Goal: Transaction & Acquisition: Purchase product/service

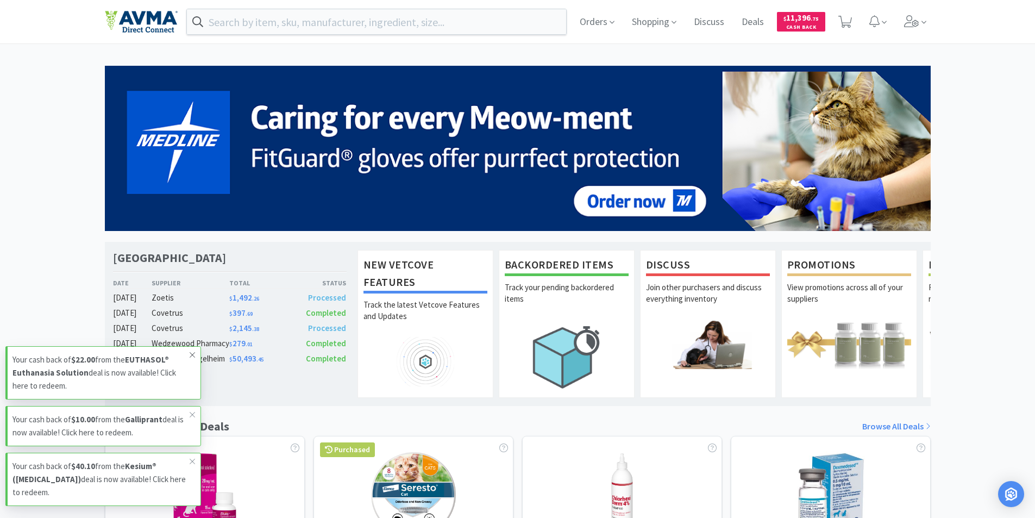
click at [192, 359] on icon at bounding box center [192, 355] width 7 height 9
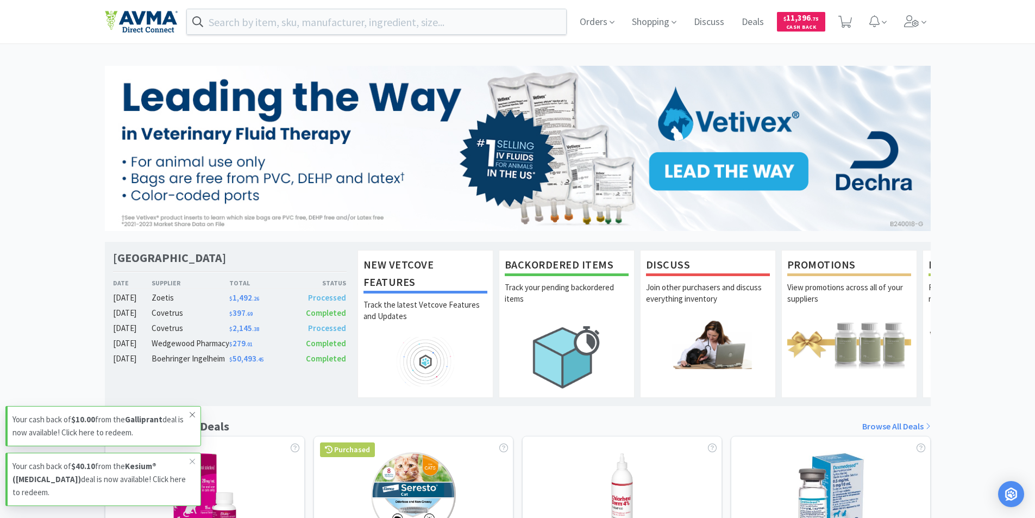
click at [193, 415] on icon at bounding box center [192, 414] width 5 height 5
click at [189, 464] on span at bounding box center [192, 461] width 15 height 17
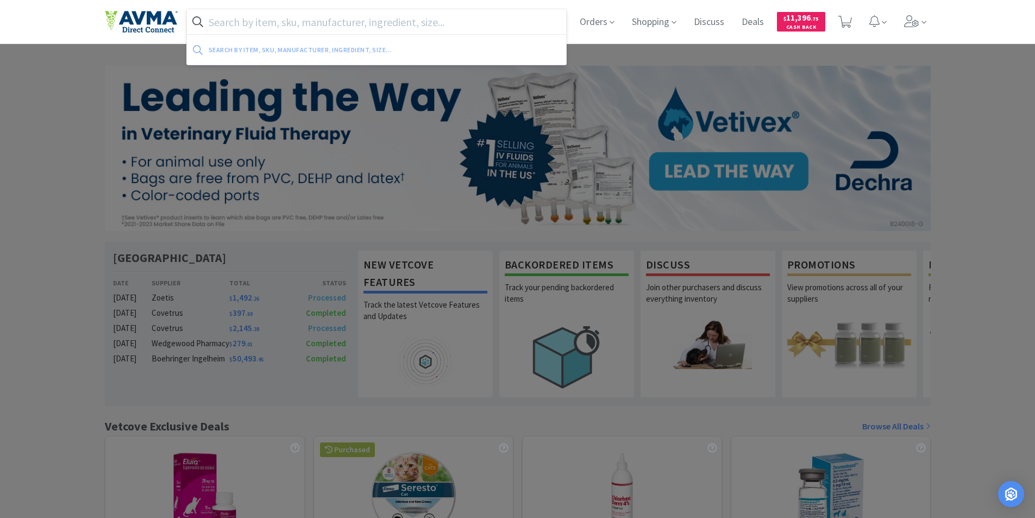
click at [315, 19] on input "text" at bounding box center [377, 21] width 380 height 25
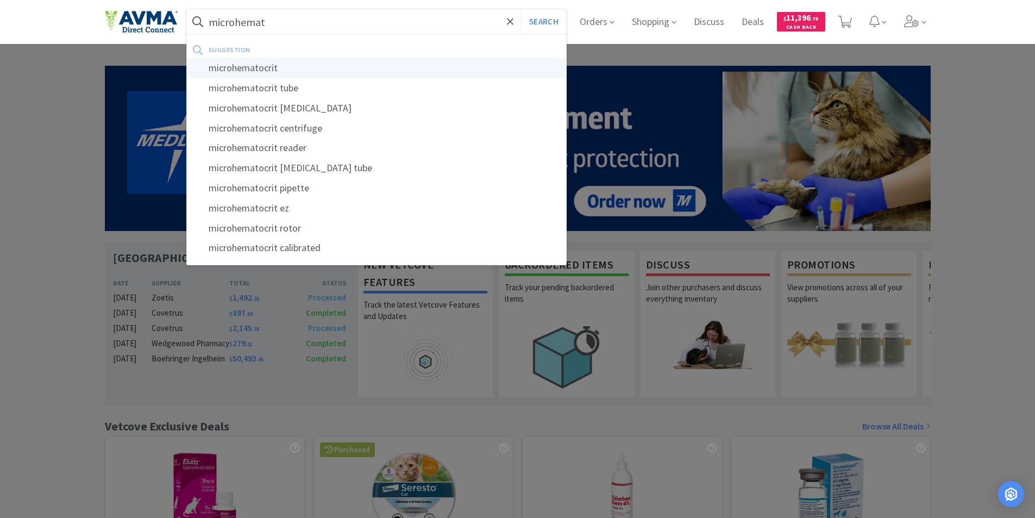
type input "microhematocrit"
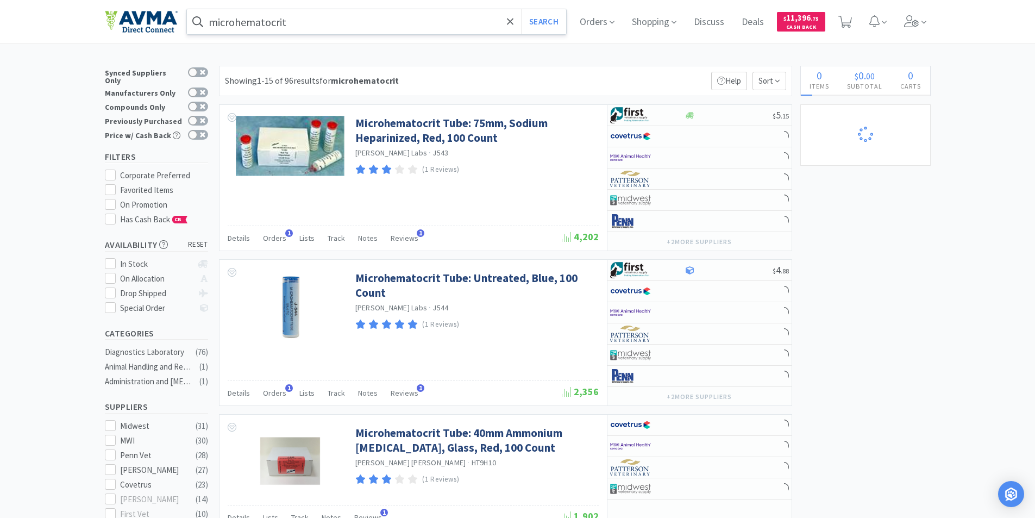
select select "4"
select select "2"
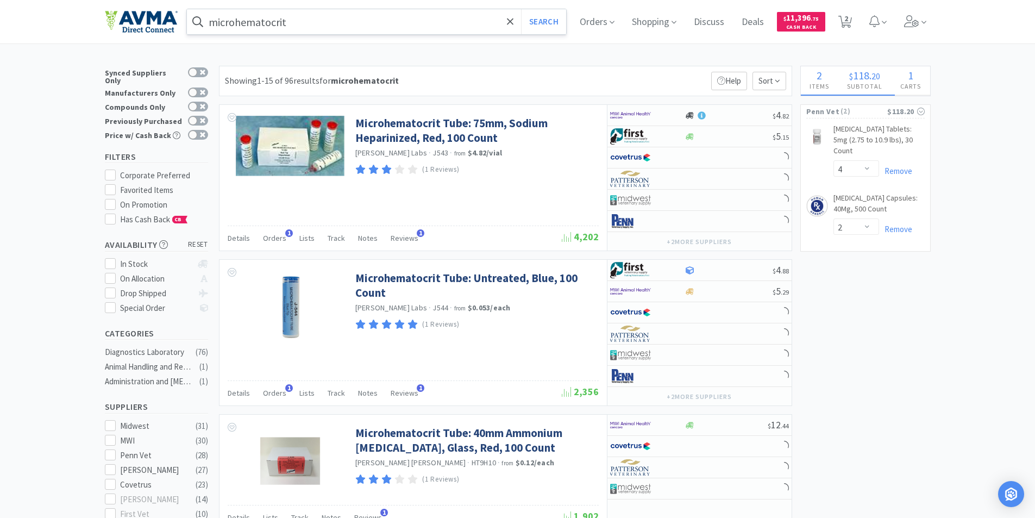
select select "6"
select select "2"
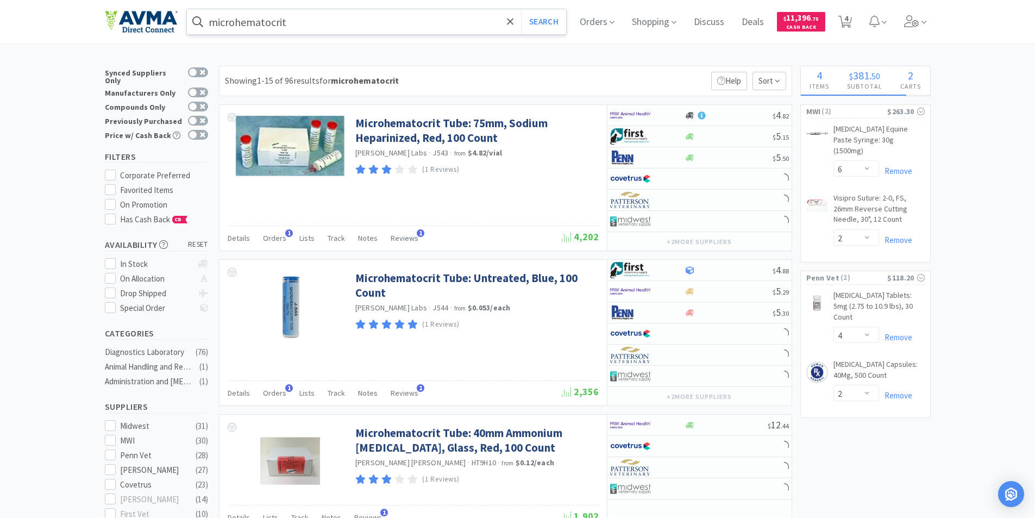
select select "2"
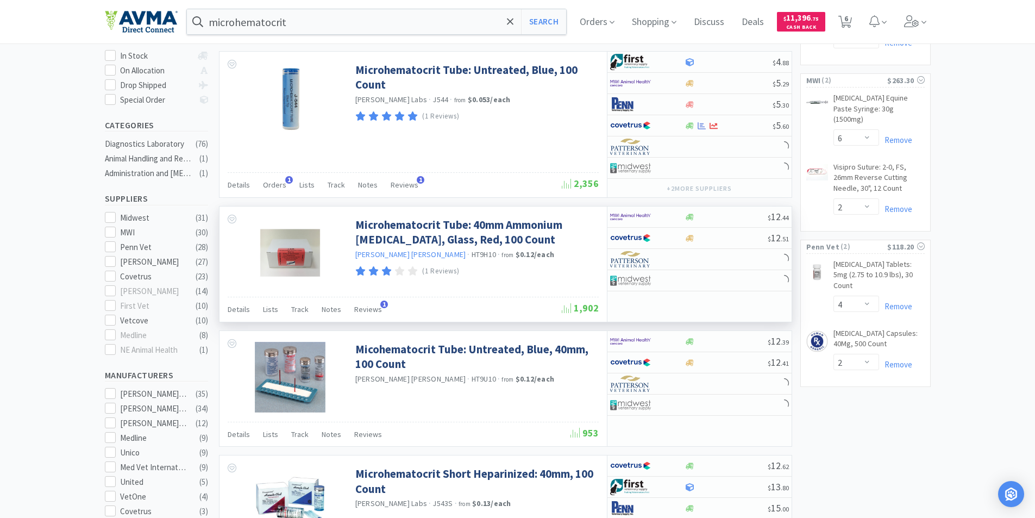
scroll to position [217, 0]
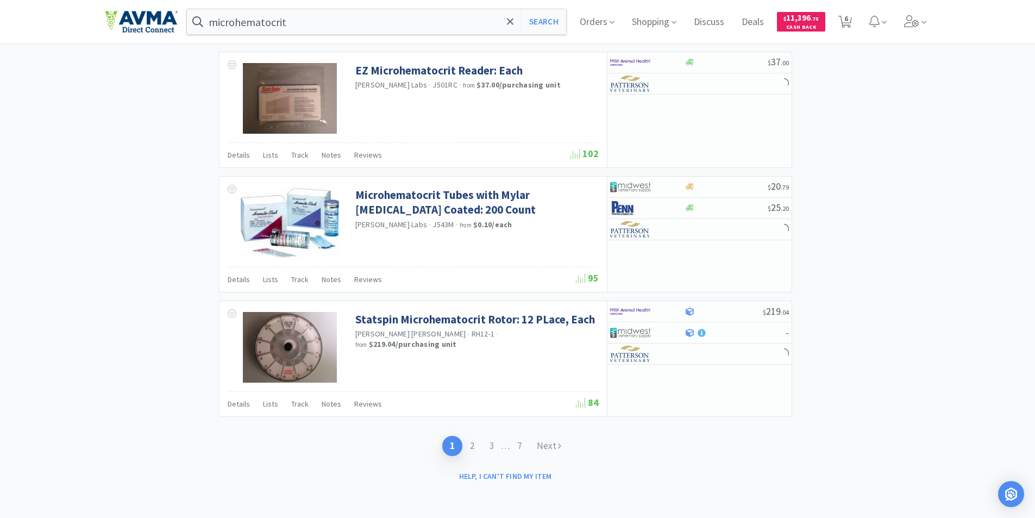
select select "1"
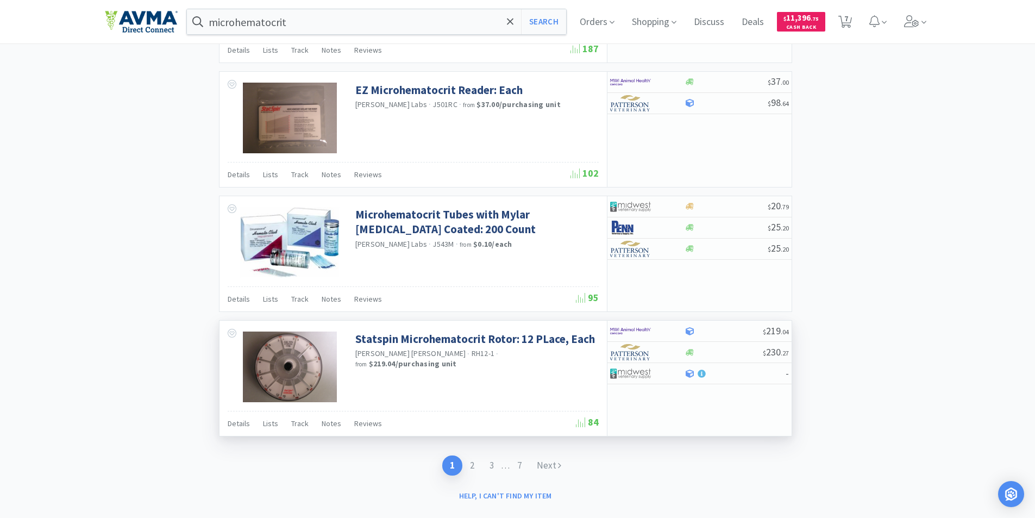
scroll to position [1617, 0]
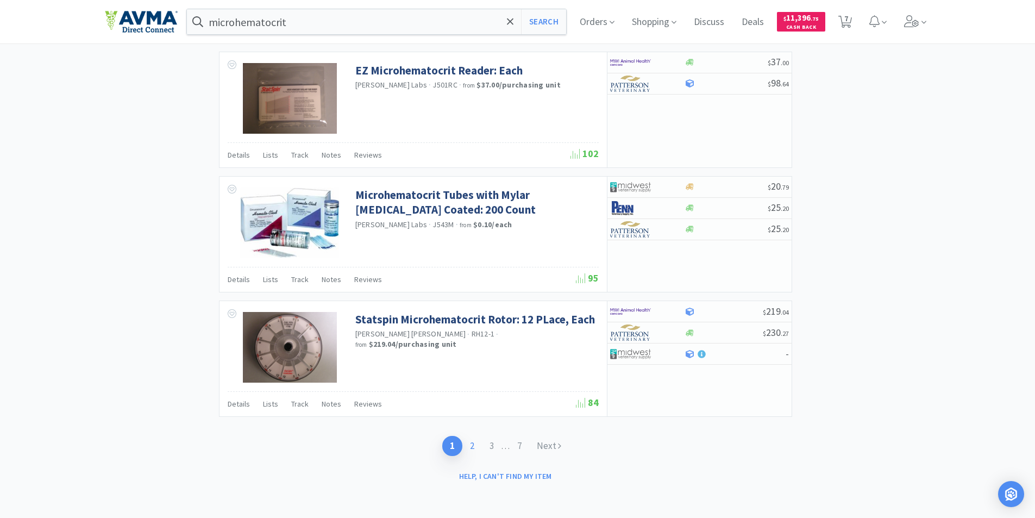
click at [470, 451] on link "2" at bounding box center [473, 446] width 20 height 20
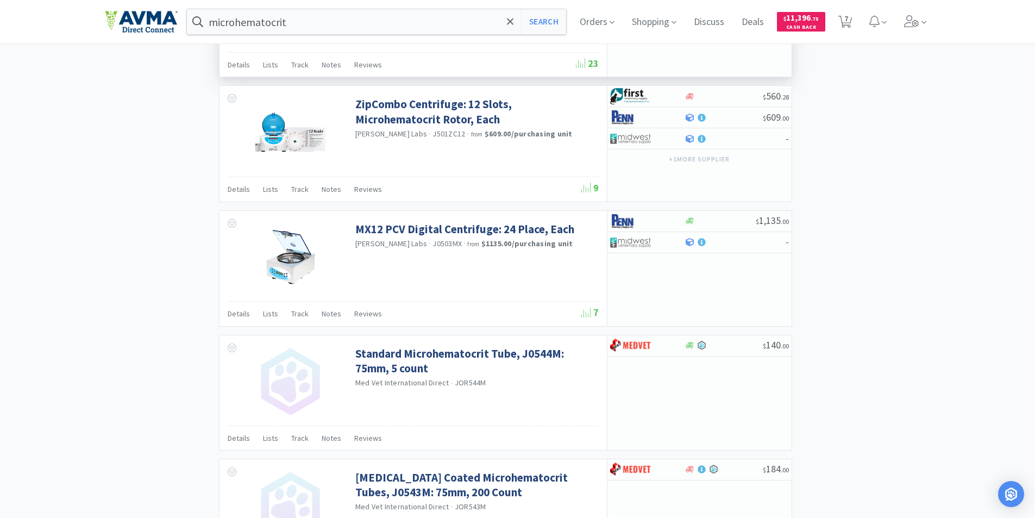
scroll to position [1141, 0]
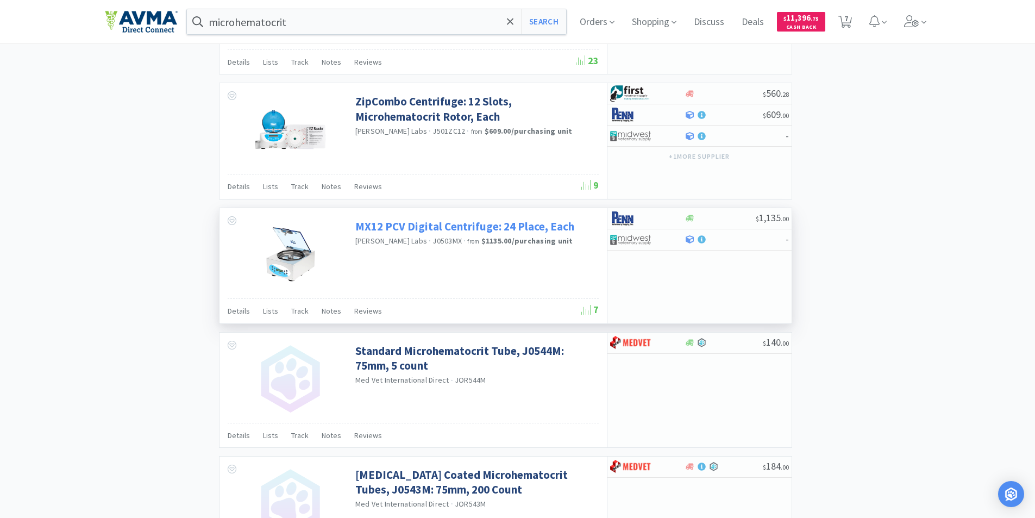
click at [482, 226] on link "MX12 PCV Digital Centrifuge: 24 Place, Each" at bounding box center [464, 226] width 219 height 15
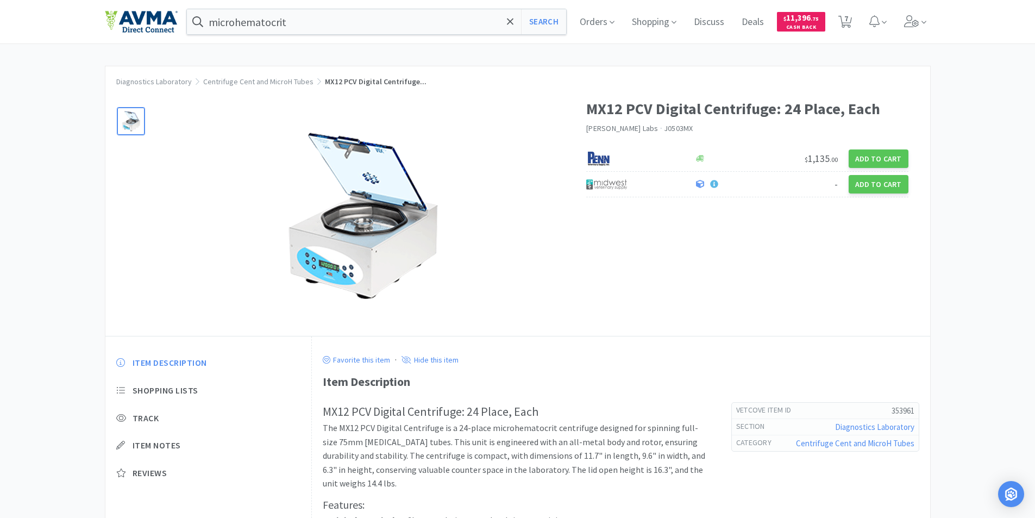
select select "2"
select select "6"
select select "2"
select select "1"
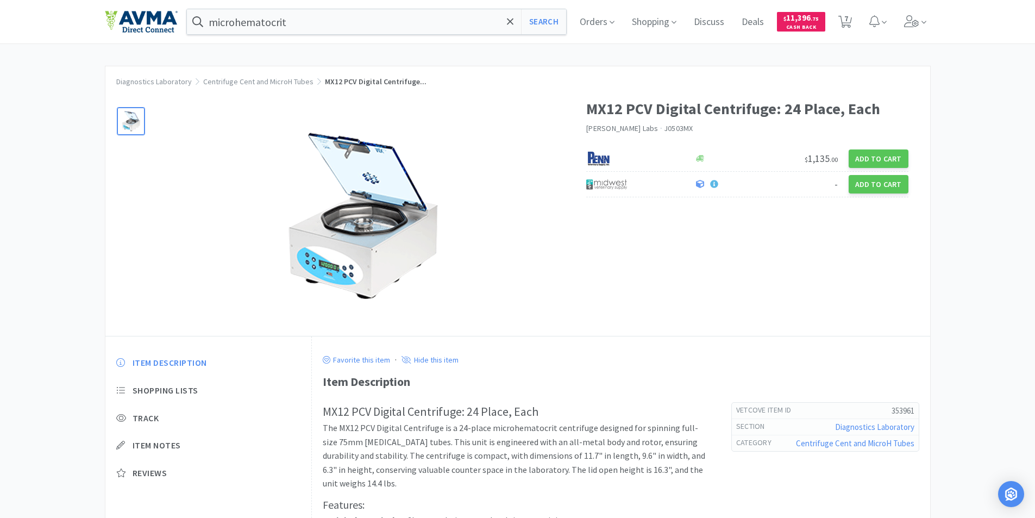
select select "4"
select select "2"
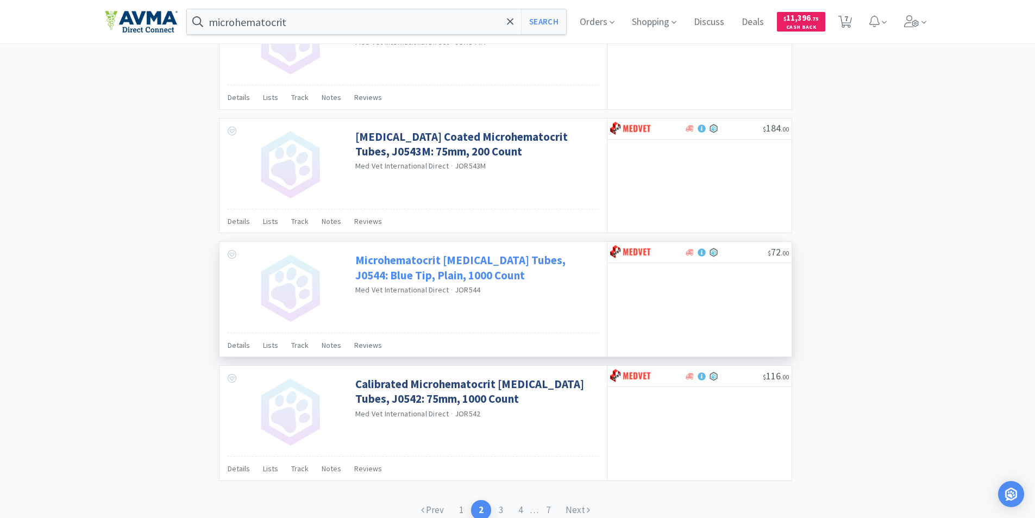
scroll to position [1544, 0]
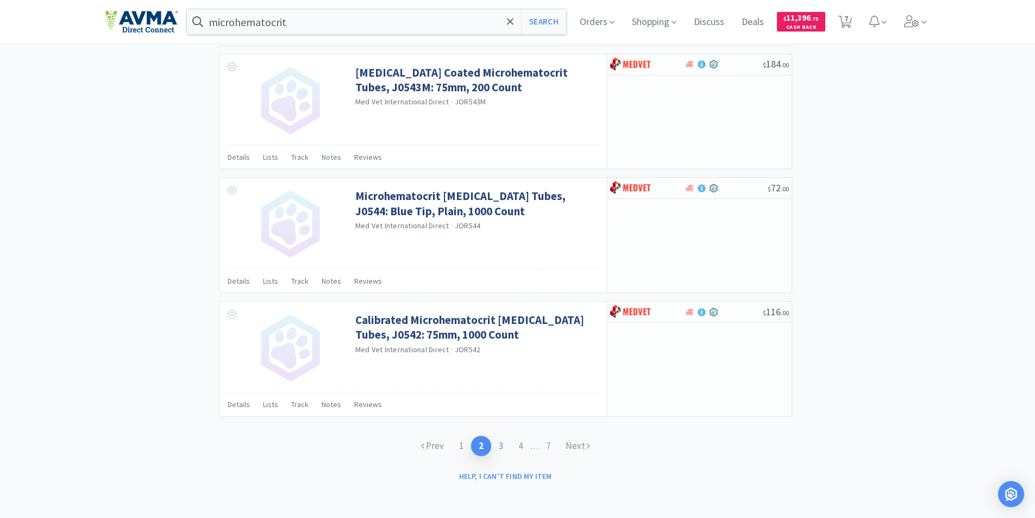
click at [497, 442] on link "3" at bounding box center [501, 446] width 20 height 20
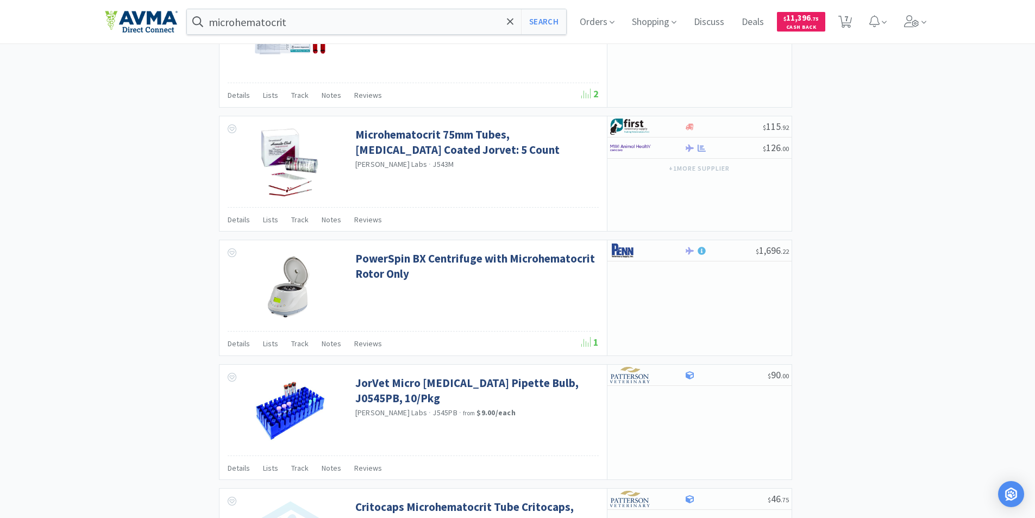
scroll to position [1250, 0]
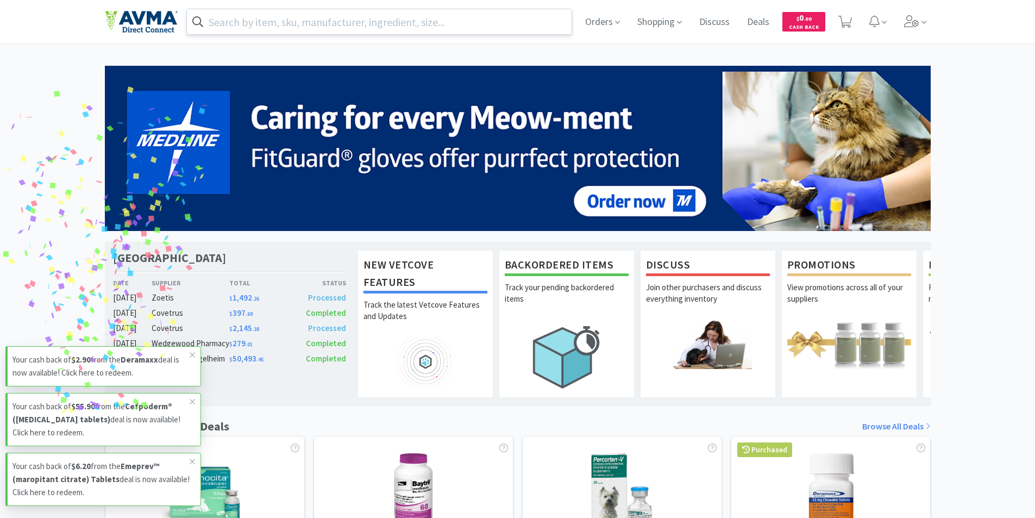
click at [358, 19] on input "text" at bounding box center [379, 21] width 385 height 25
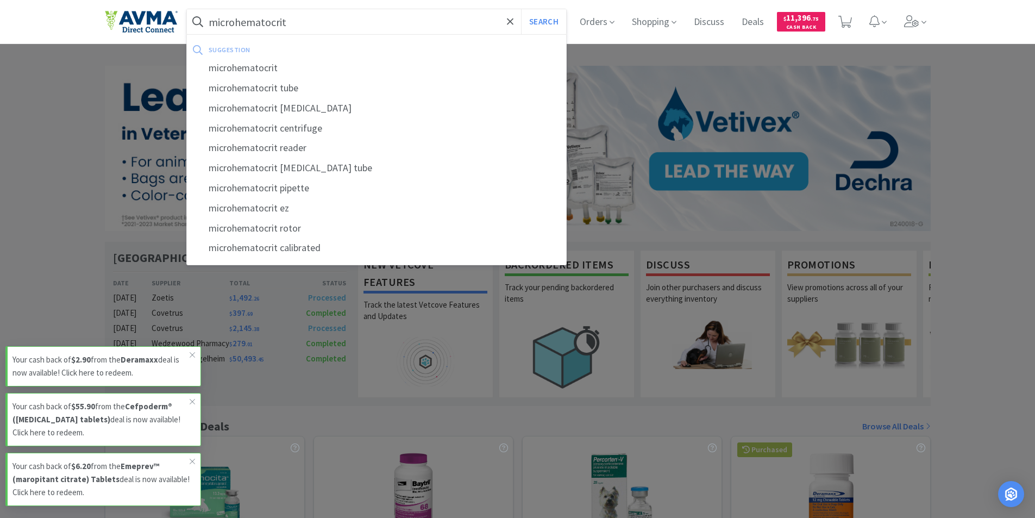
type input "microhematocrit"
click at [521, 9] on button "Search" at bounding box center [543, 21] width 45 height 25
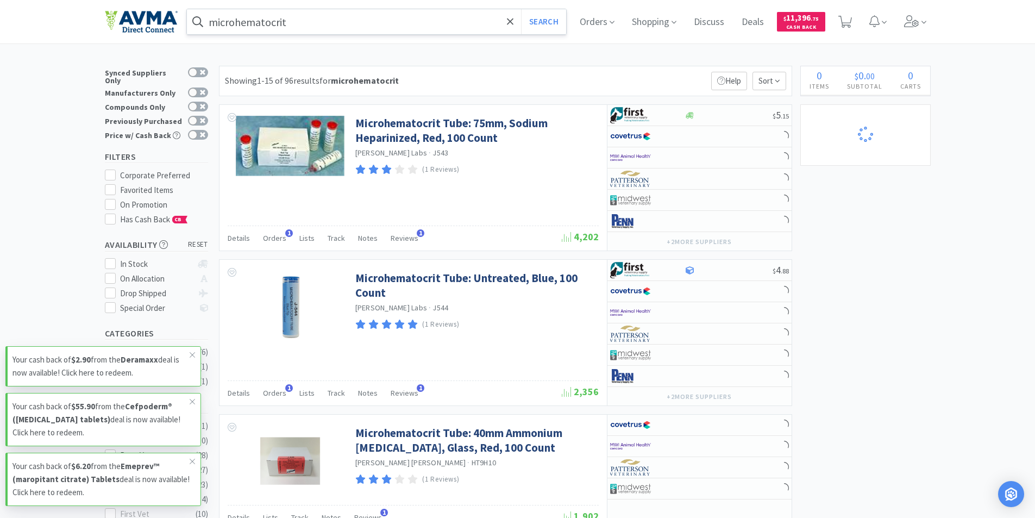
select select "2"
select select "6"
select select "2"
select select "1"
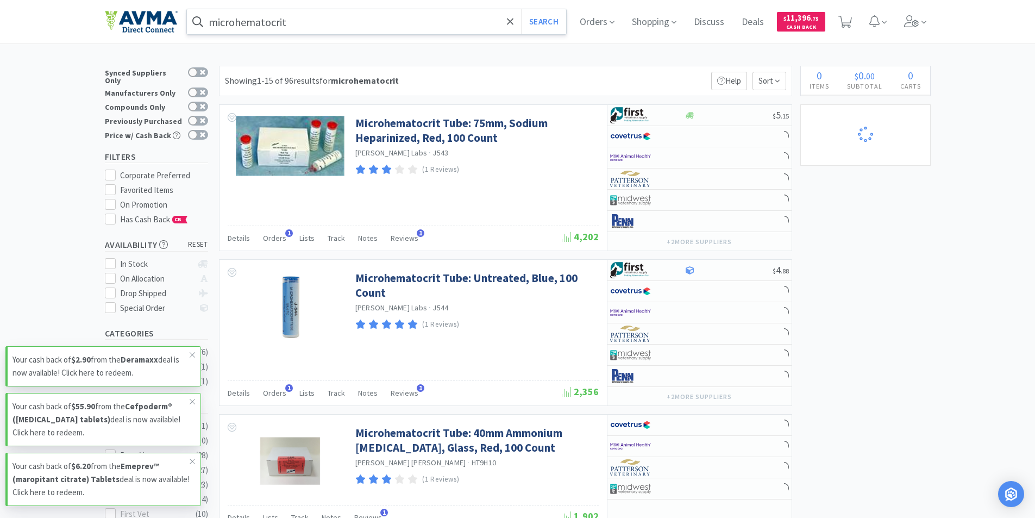
select select "4"
select select "2"
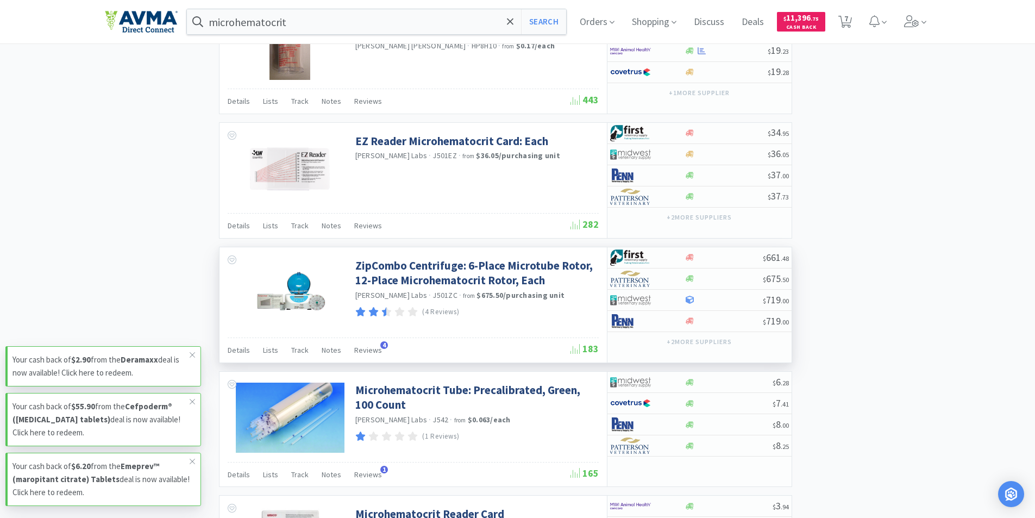
scroll to position [1196, 0]
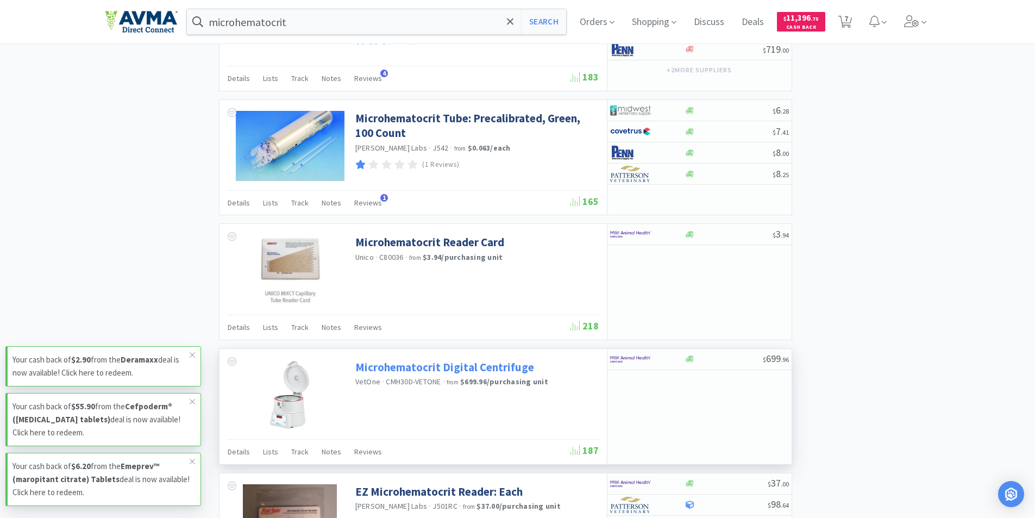
click at [469, 366] on link "Microhematocrit Digital Centrifuge" at bounding box center [444, 367] width 179 height 15
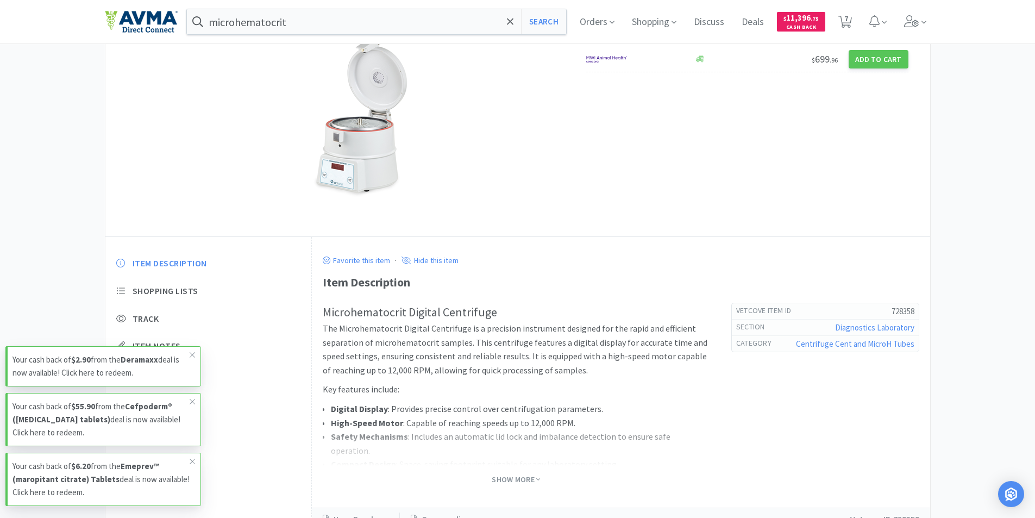
scroll to position [109, 0]
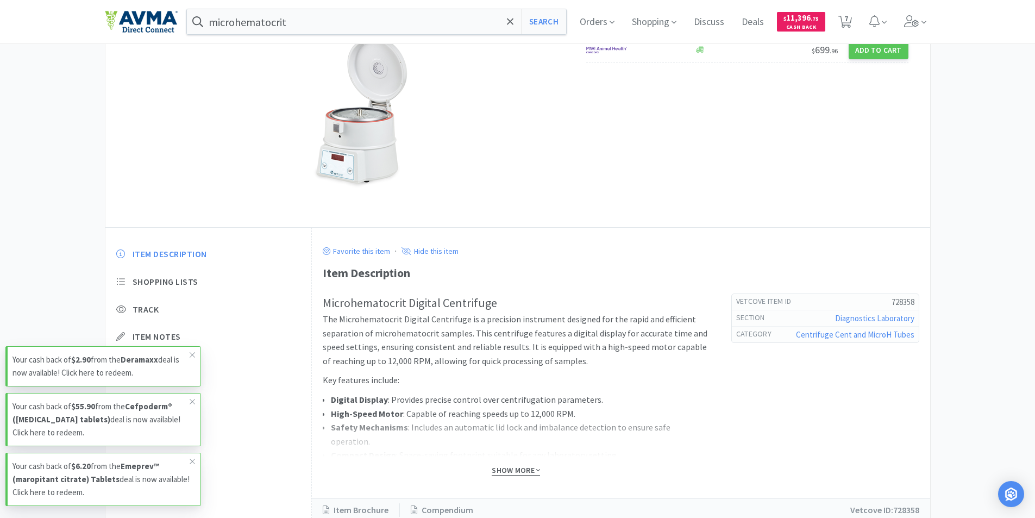
click at [507, 471] on span "Show More" at bounding box center [516, 470] width 48 height 10
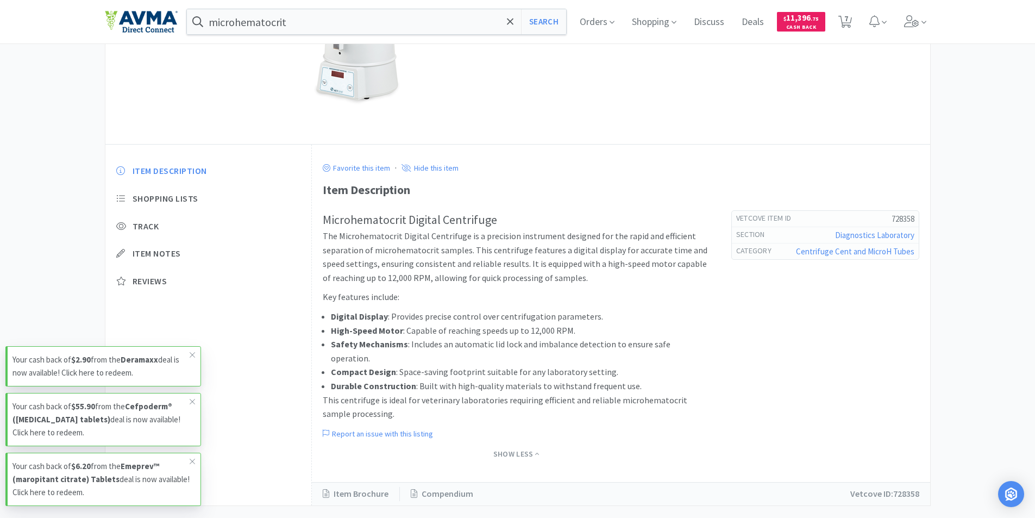
scroll to position [198, 0]
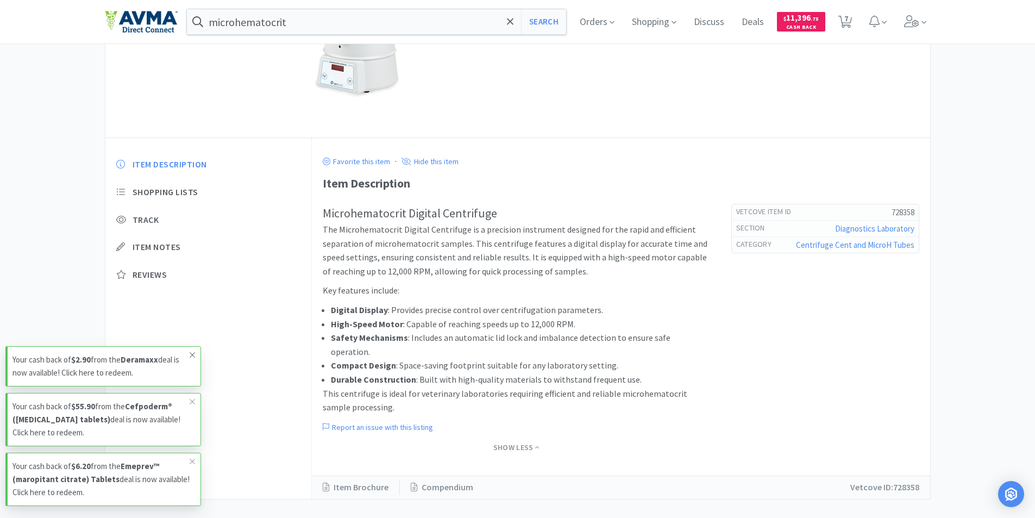
click at [193, 351] on icon at bounding box center [192, 355] width 7 height 9
click at [193, 398] on icon at bounding box center [192, 401] width 7 height 9
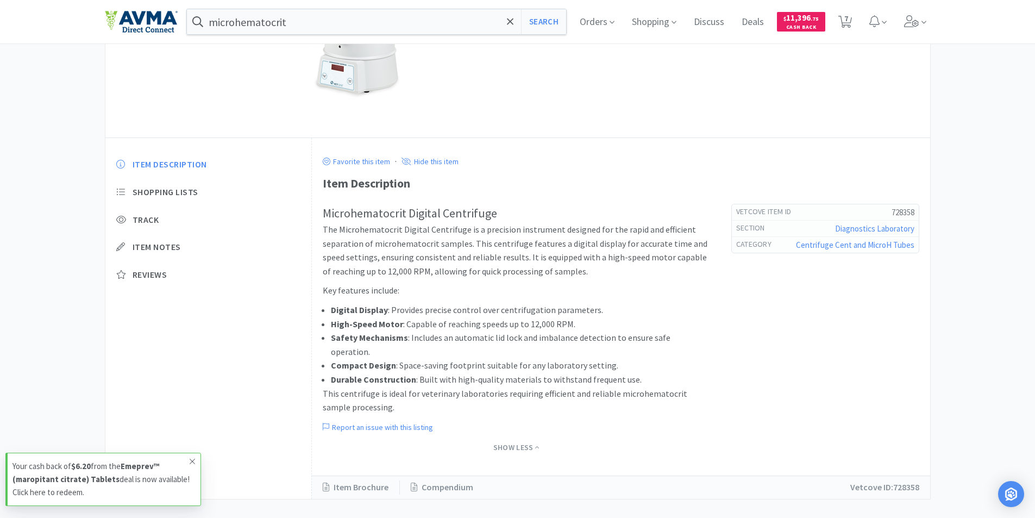
click at [194, 458] on icon at bounding box center [192, 461] width 7 height 9
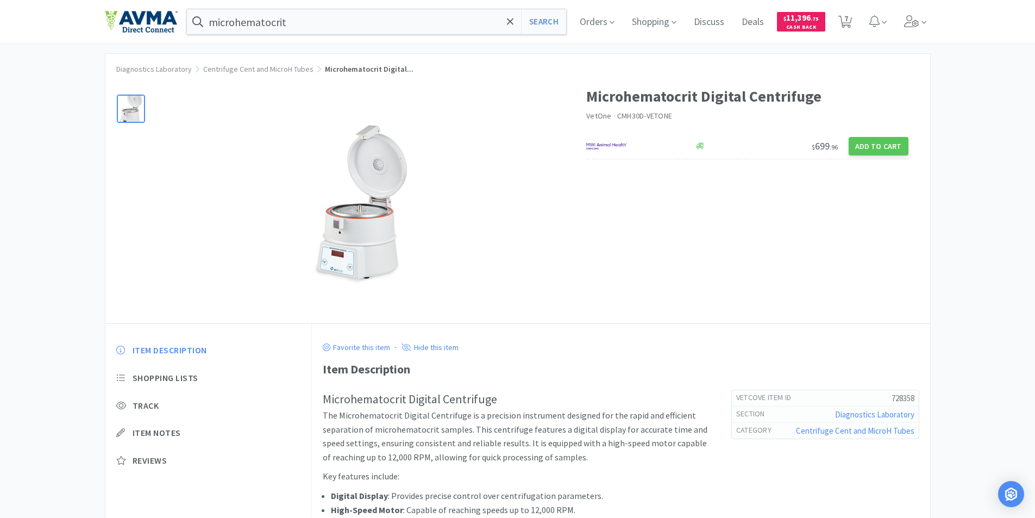
scroll to position [0, 0]
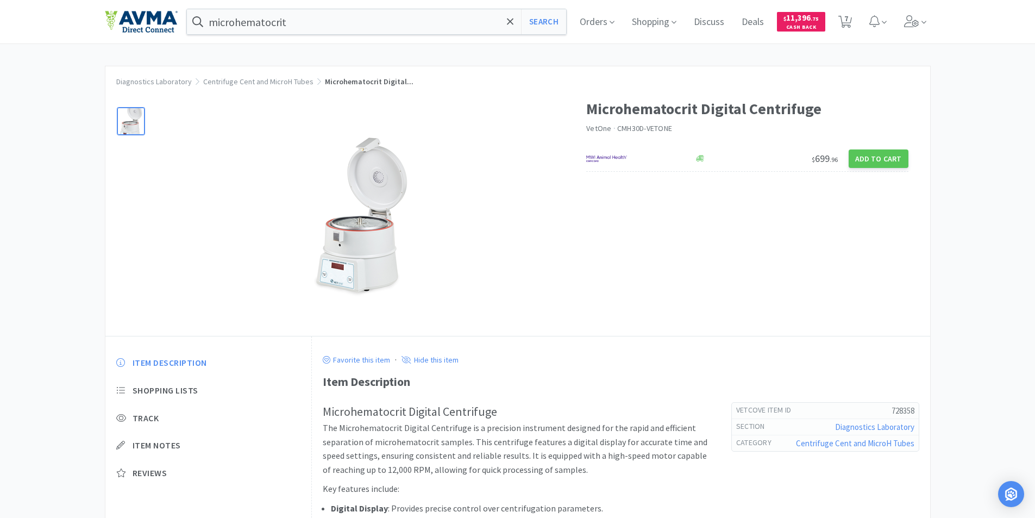
click at [361, 220] on img at bounding box center [362, 216] width 105 height 163
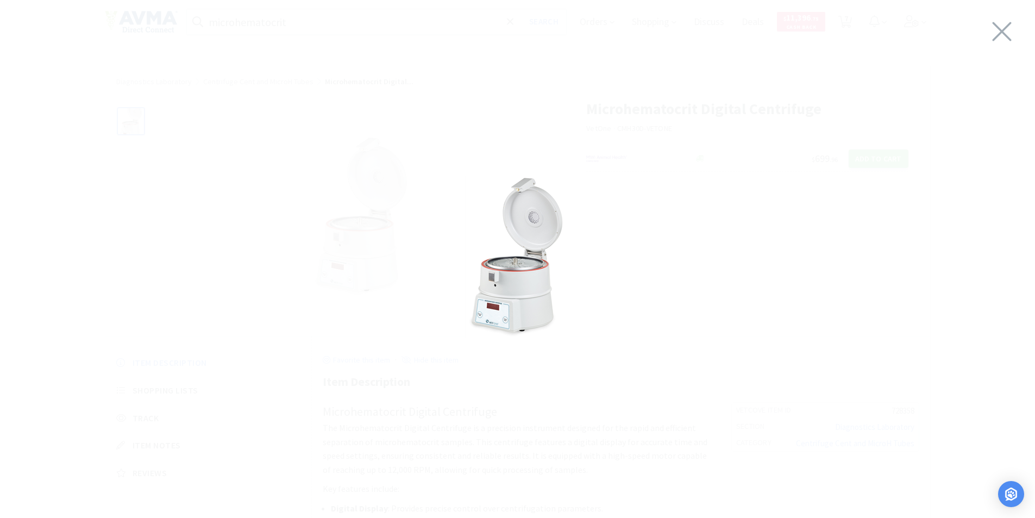
click at [511, 285] on img at bounding box center [517, 256] width 105 height 163
click at [635, 251] on div at bounding box center [518, 256] width 1035 height 491
click at [1009, 33] on icon at bounding box center [1002, 31] width 23 height 30
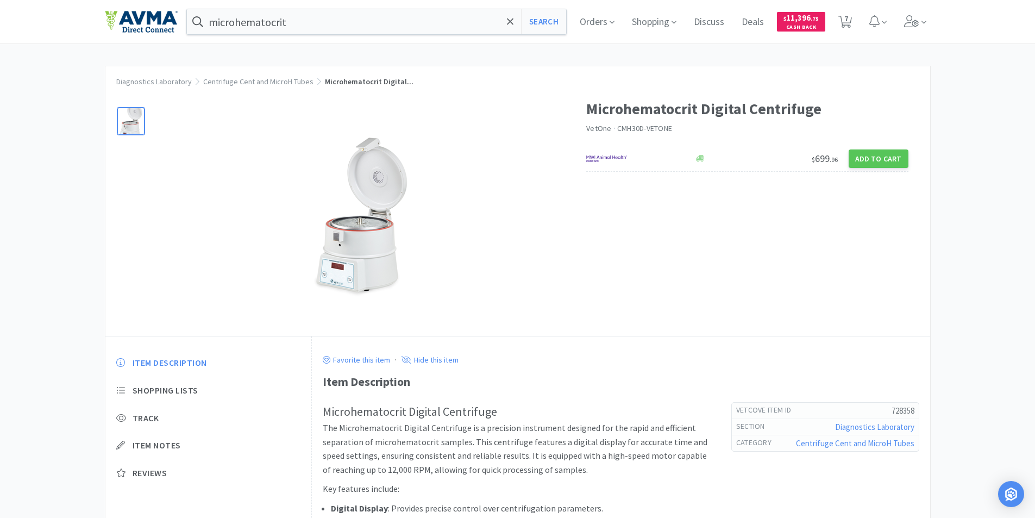
click at [708, 111] on h1 "Microhematocrit Digital Centrifuge" at bounding box center [747, 109] width 322 height 24
click at [661, 133] on span "CMH30D-VETONE" at bounding box center [644, 128] width 55 height 10
click at [617, 132] on span "CMH30D-VETONE" at bounding box center [644, 128] width 55 height 10
click at [588, 121] on h1 "Microhematocrit Digital Centrifuge" at bounding box center [747, 109] width 322 height 24
click at [596, 113] on h1 "Microhematocrit Digital Centrifuge" at bounding box center [747, 109] width 322 height 24
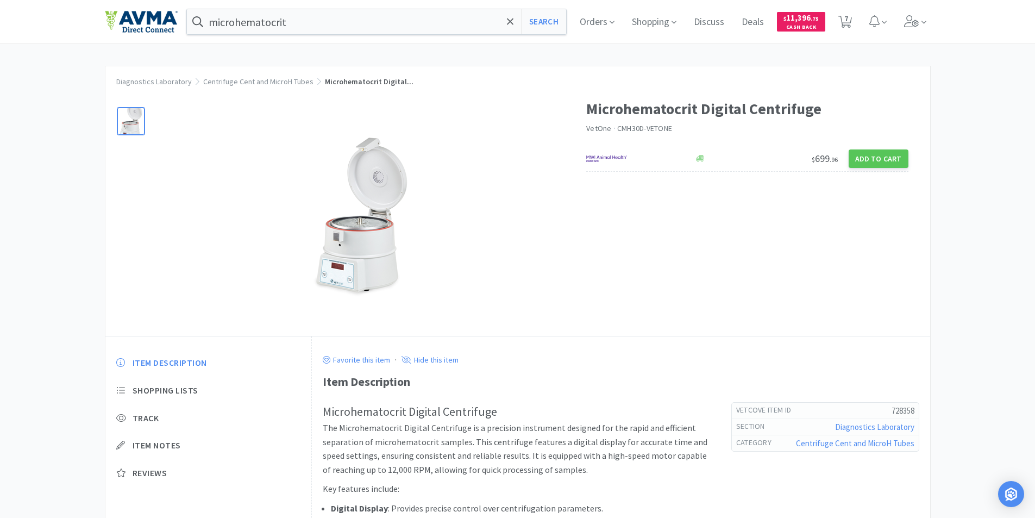
select select "2"
select select "6"
select select "2"
select select "1"
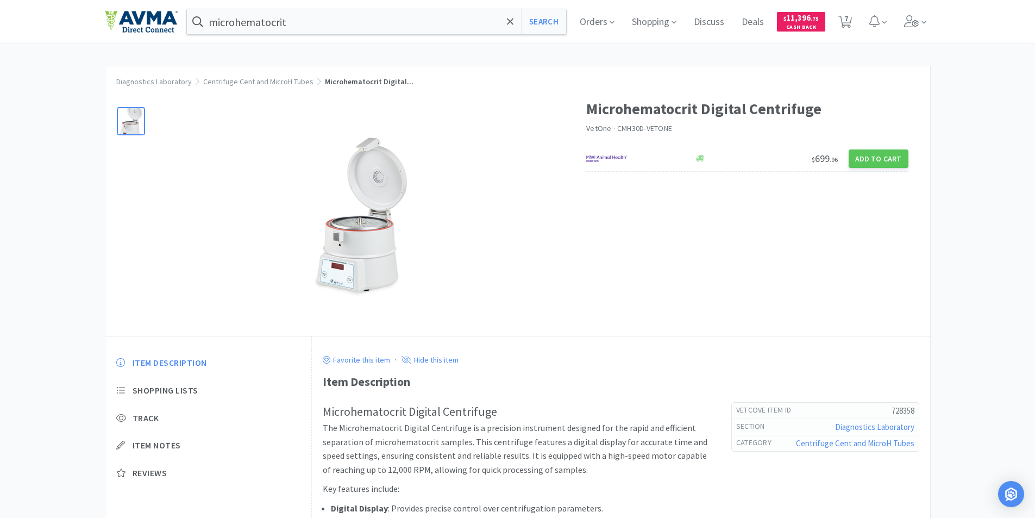
select select "4"
select select "2"
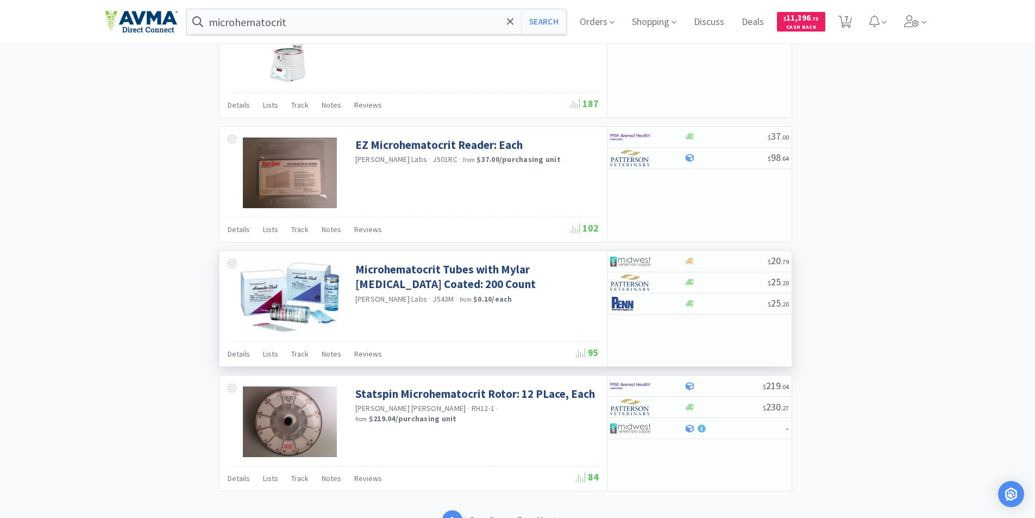
scroll to position [1617, 0]
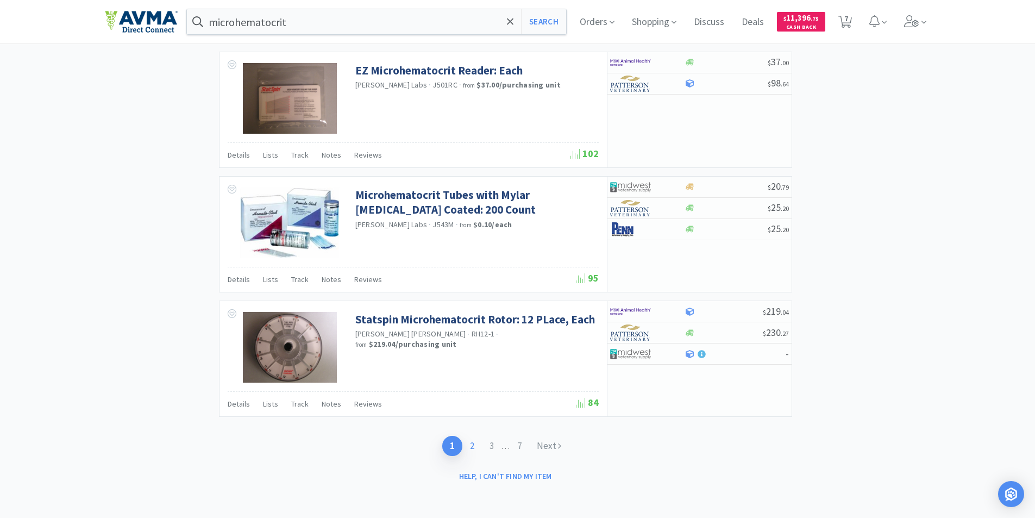
click at [472, 448] on link "2" at bounding box center [473, 446] width 20 height 20
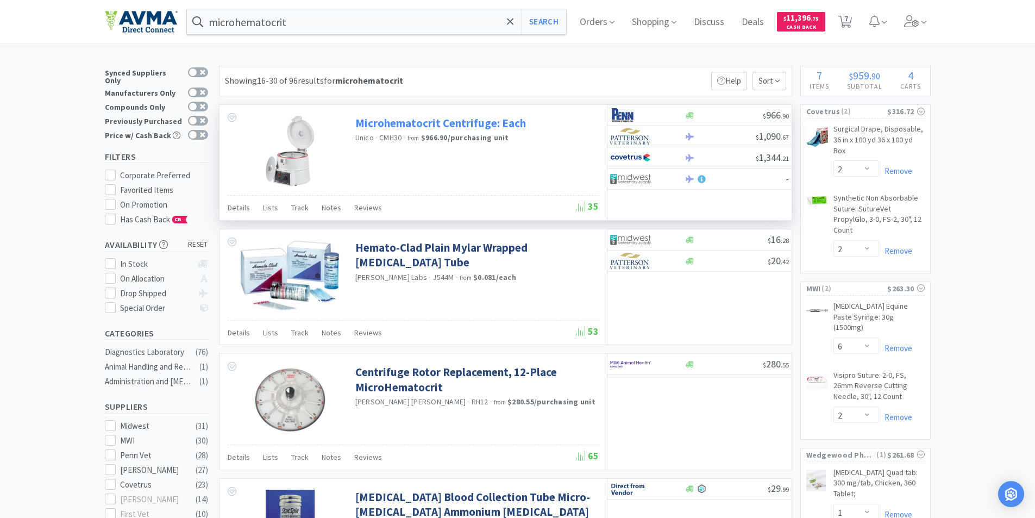
click at [482, 122] on link "Microhematocrit Centrifuge: Each" at bounding box center [440, 123] width 171 height 15
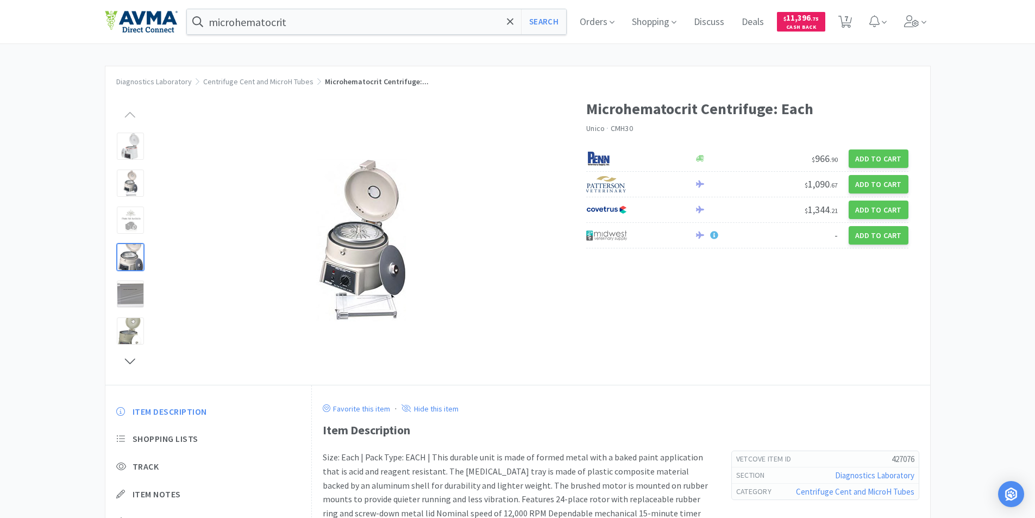
click at [130, 254] on div at bounding box center [130, 257] width 27 height 27
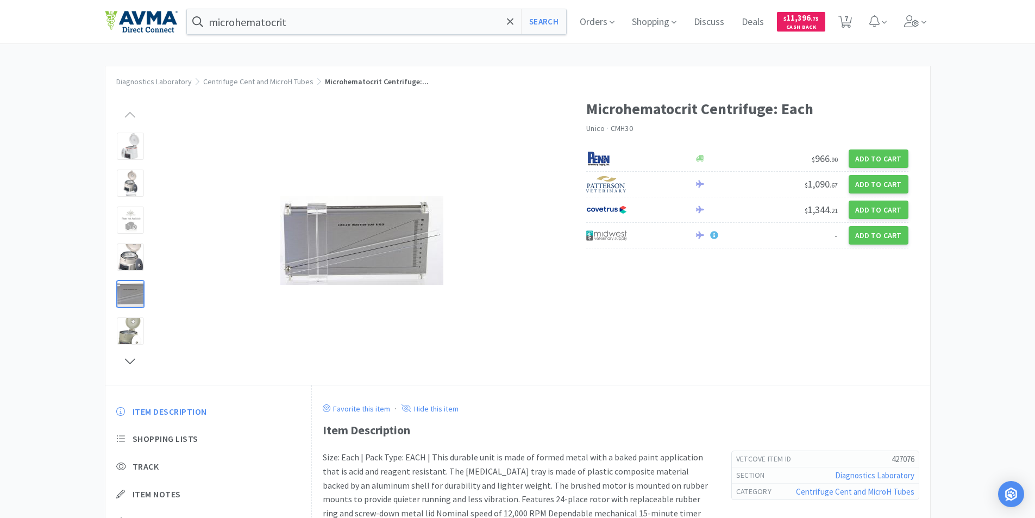
click at [135, 308] on div at bounding box center [130, 294] width 37 height 37
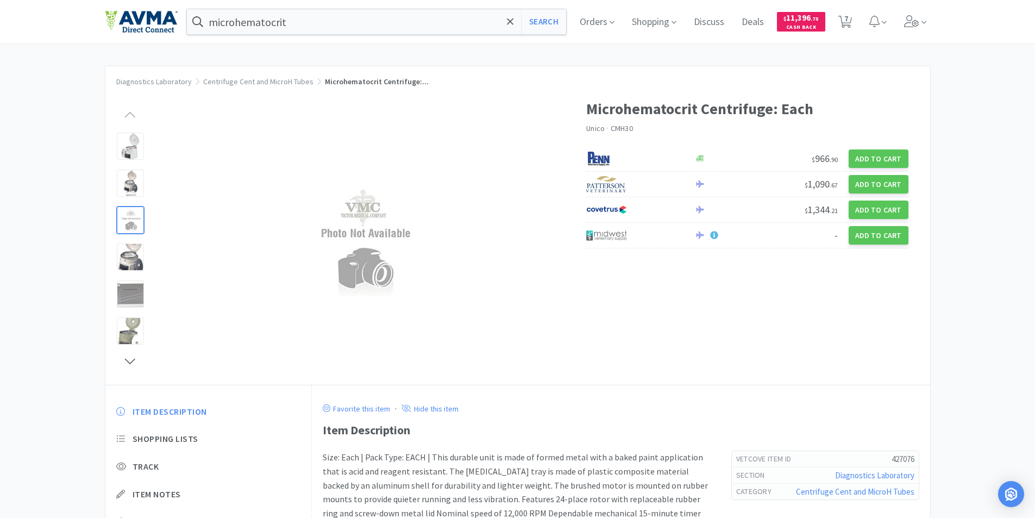
click at [136, 211] on div at bounding box center [130, 220] width 27 height 27
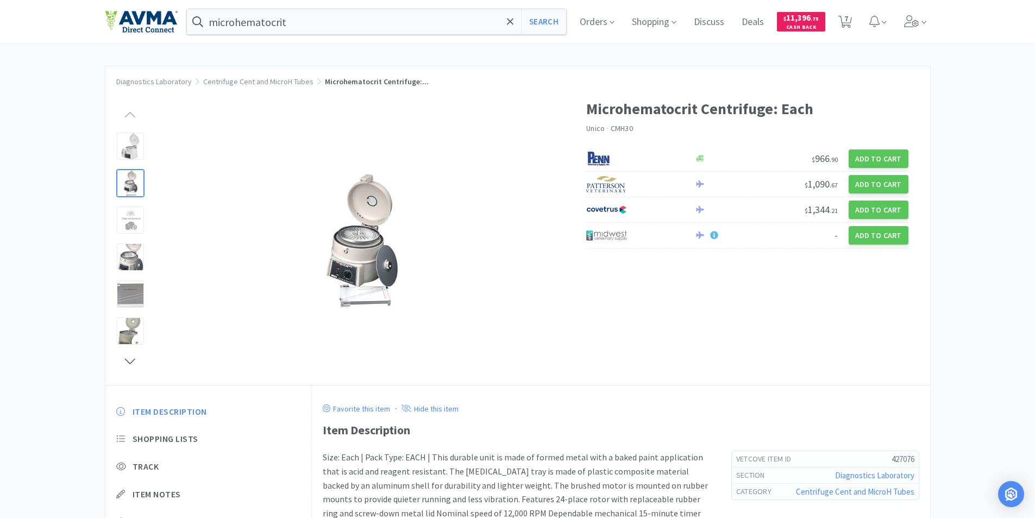
click at [138, 186] on div at bounding box center [130, 183] width 27 height 27
click at [363, 239] on img at bounding box center [362, 241] width 136 height 136
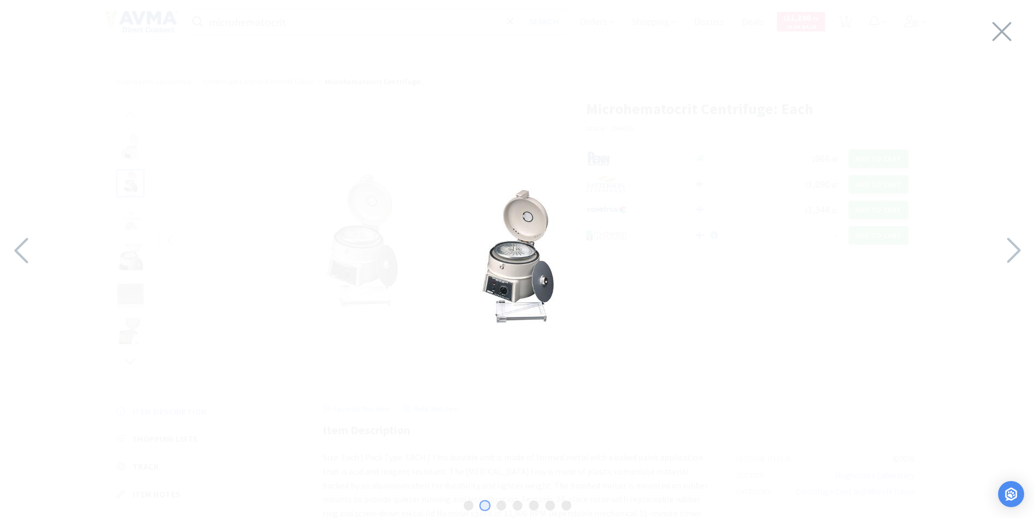
click at [504, 279] on img at bounding box center [518, 257] width 136 height 136
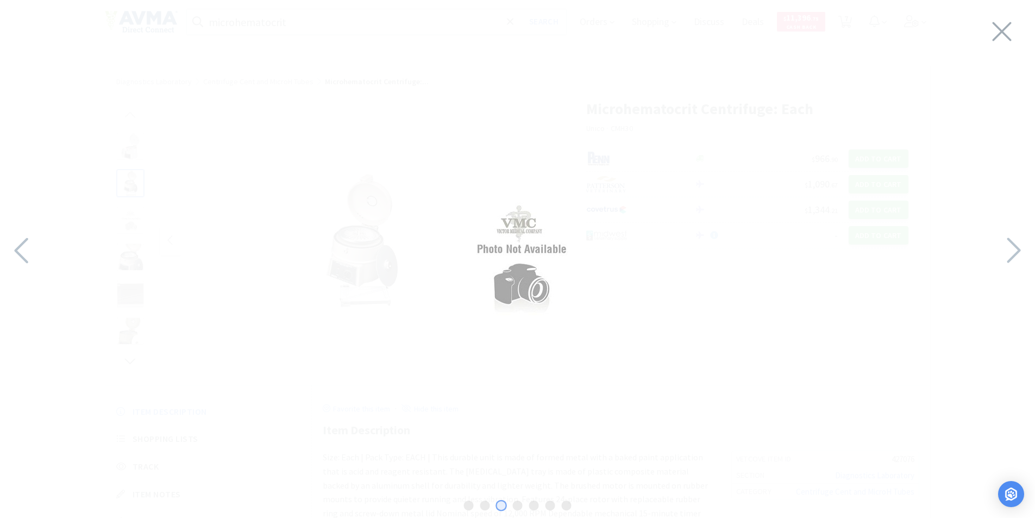
click at [491, 279] on img at bounding box center [518, 256] width 136 height 126
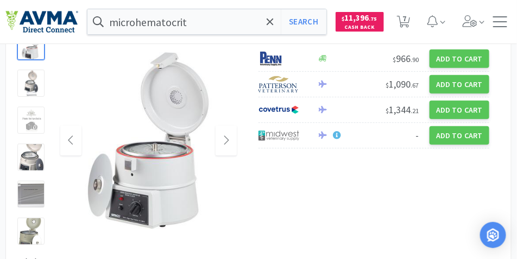
scroll to position [109, 0]
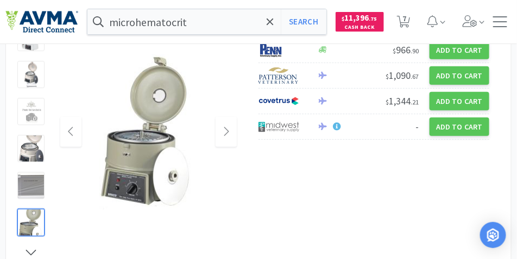
click at [39, 232] on div at bounding box center [30, 222] width 27 height 27
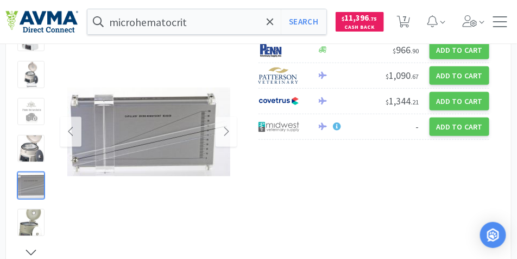
click at [32, 188] on div at bounding box center [30, 185] width 27 height 27
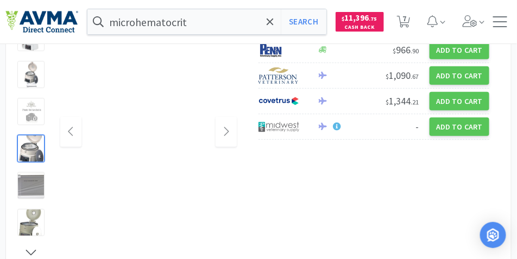
click at [34, 152] on div at bounding box center [30, 148] width 27 height 27
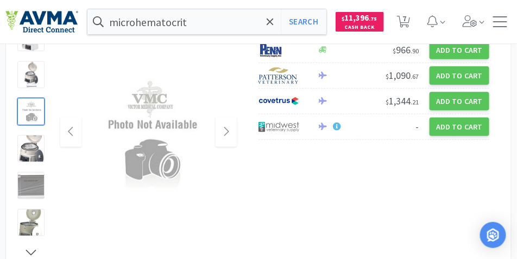
click at [29, 120] on div at bounding box center [30, 111] width 27 height 27
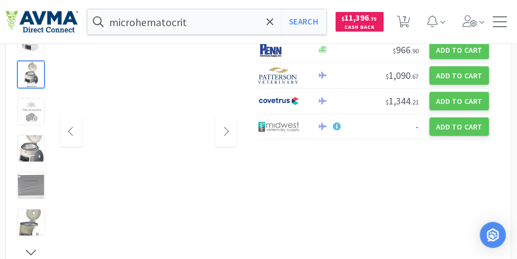
click at [29, 80] on div at bounding box center [30, 74] width 27 height 27
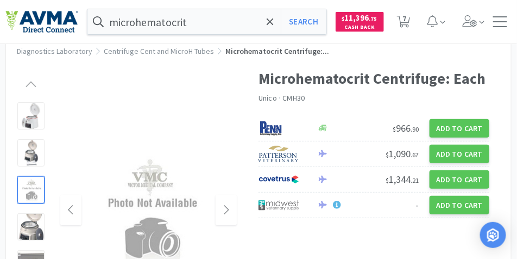
scroll to position [27, 0]
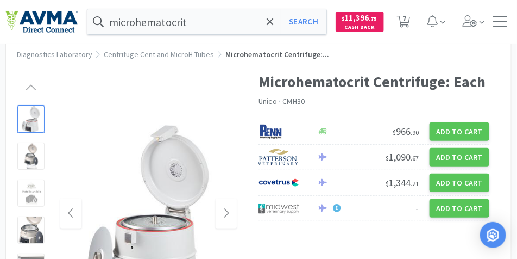
click at [172, 92] on div at bounding box center [159, 213] width 177 height 266
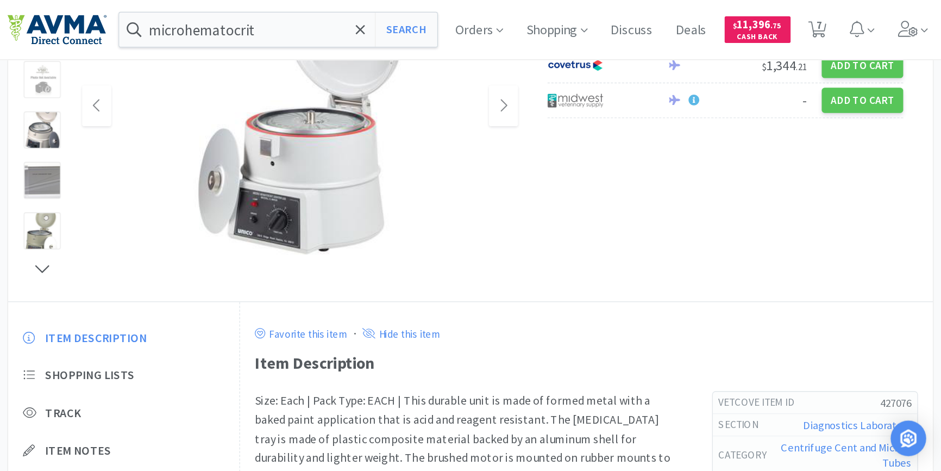
scroll to position [163, 0]
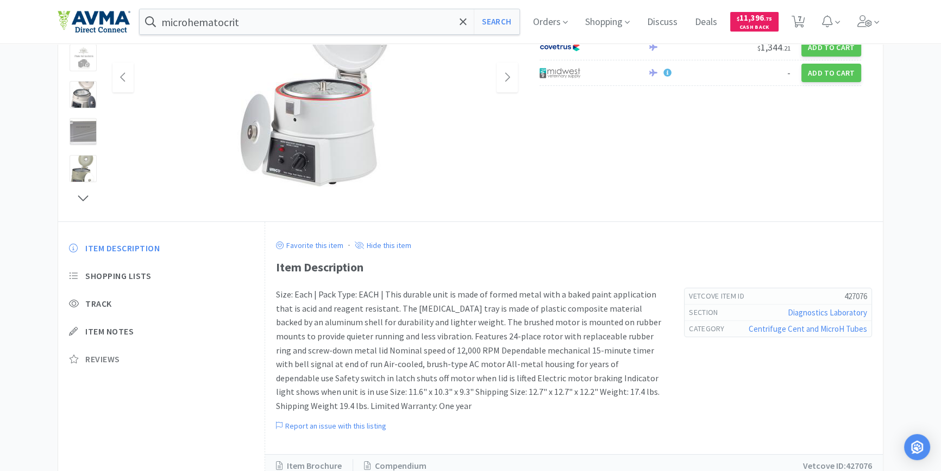
click at [103, 359] on span "Reviews" at bounding box center [102, 358] width 35 height 11
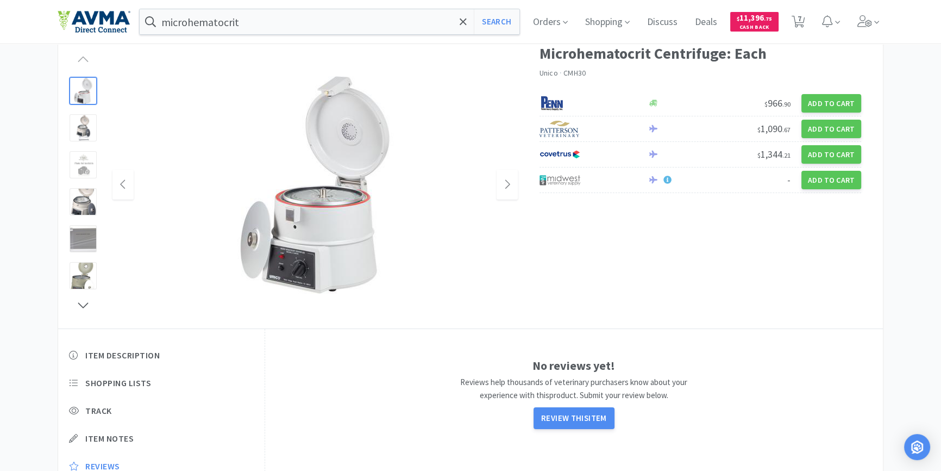
scroll to position [0, 0]
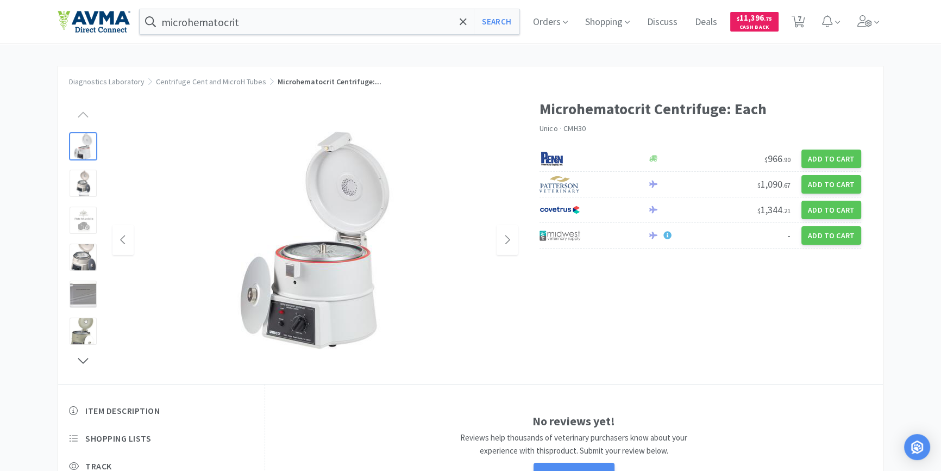
click at [537, 127] on div at bounding box center [299, 235] width 482 height 298
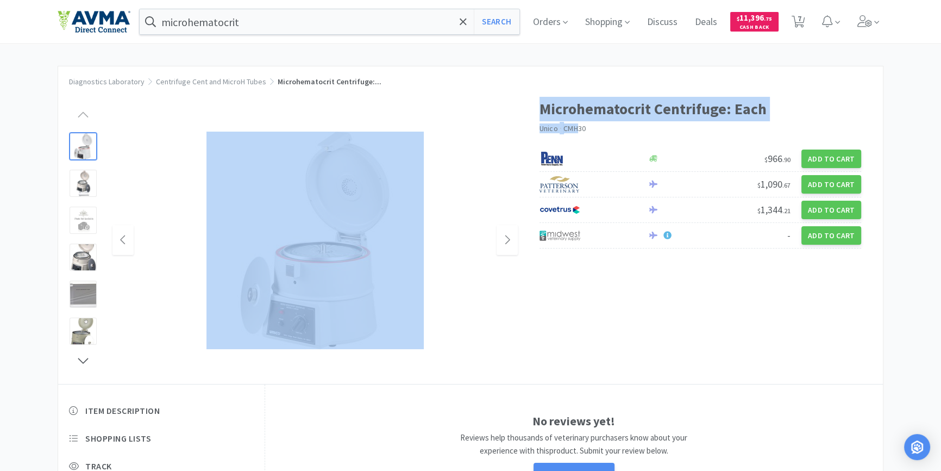
drag, startPoint x: 537, startPoint y: 127, endPoint x: 580, endPoint y: 126, distance: 43.0
click at [580, 126] on div "Microhematocrit Centrifuge: Each Unico · CMH30 $ 966 . 90 Add to Cart $ 1,090 .…" at bounding box center [470, 235] width 825 height 298
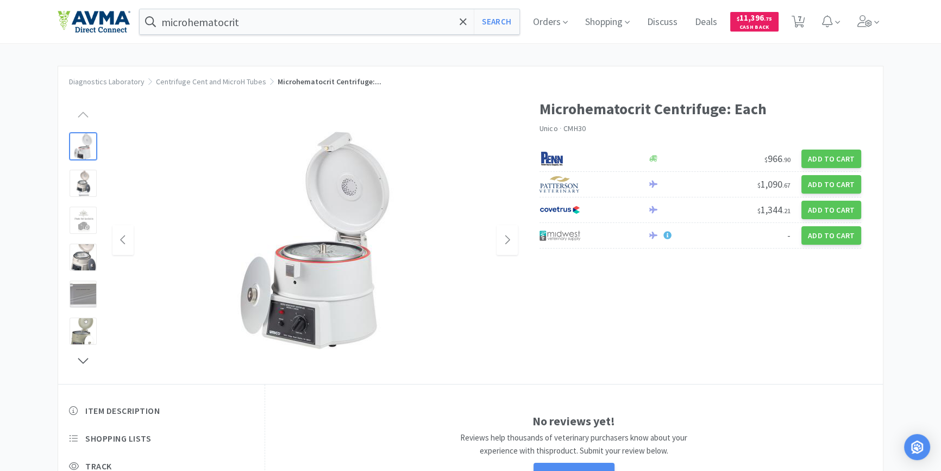
click at [580, 140] on div "Microhematocrit Centrifuge: Each Unico · CMH30 $ 966 . 90 Add to Cart $ 1,090 .…" at bounding box center [712, 175] width 344 height 179
click at [576, 129] on span "CMH30" at bounding box center [575, 128] width 22 height 10
click at [550, 126] on link "Unico" at bounding box center [549, 128] width 18 height 10
type input "unico"
select select "2"
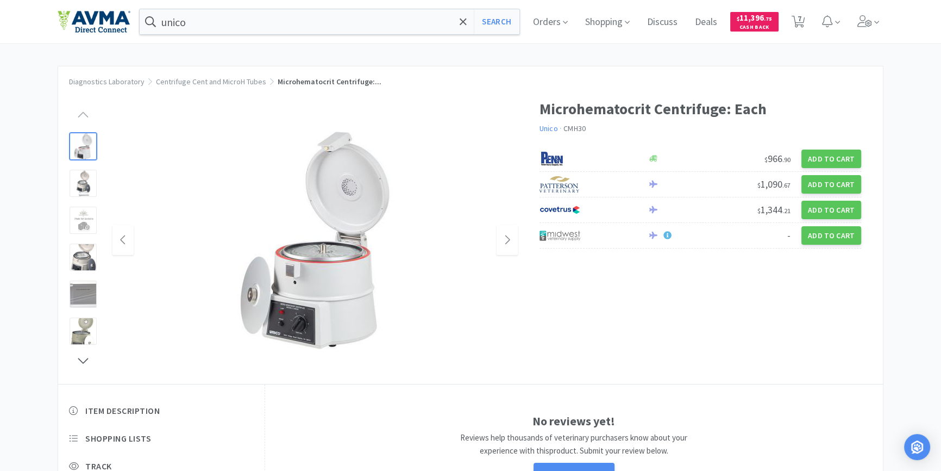
select select "2"
select select "6"
select select "2"
select select "1"
select select "4"
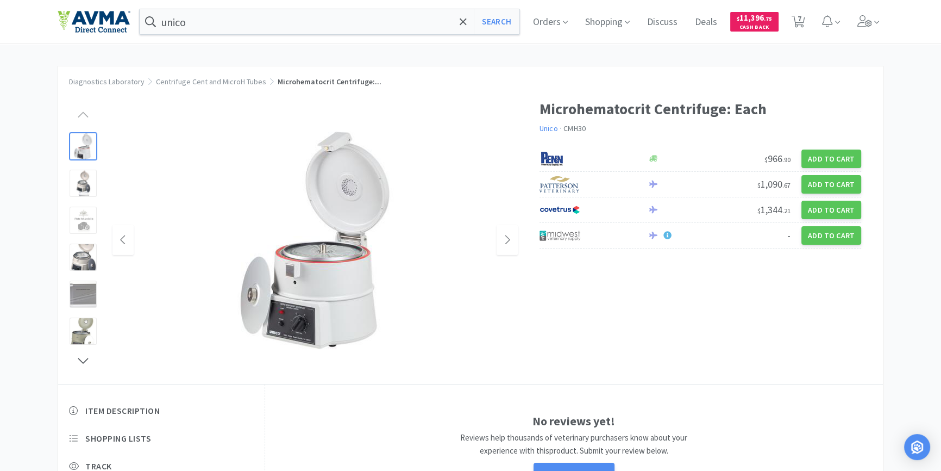
select select "2"
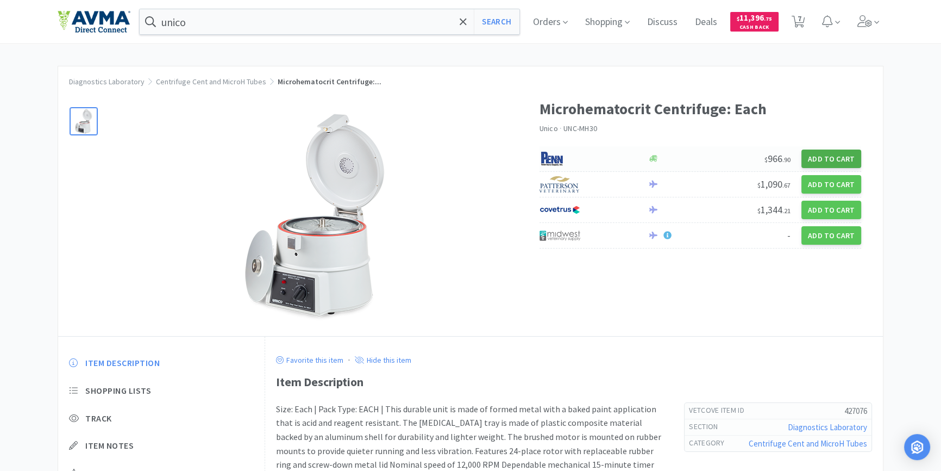
click at [848, 159] on button "Add to Cart" at bounding box center [832, 158] width 60 height 18
select select "1"
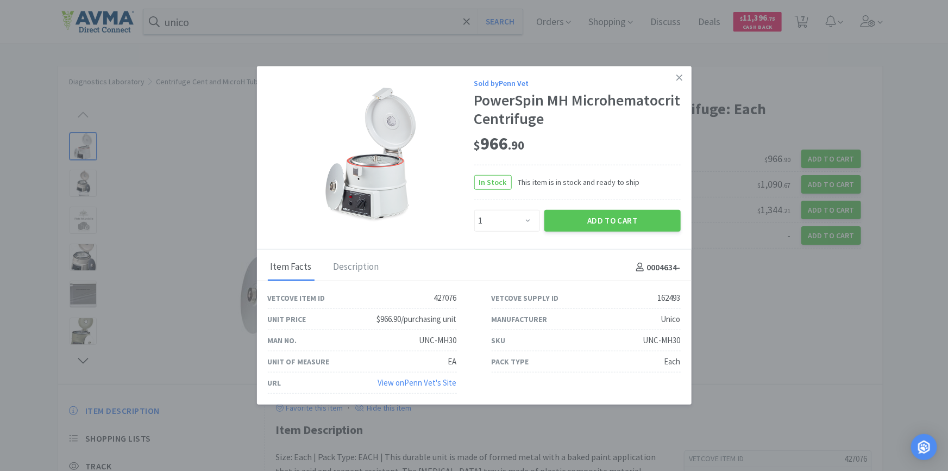
click at [439, 383] on link "View on Penn Vet 's Site" at bounding box center [417, 382] width 79 height 10
click at [678, 77] on icon at bounding box center [680, 78] width 6 height 10
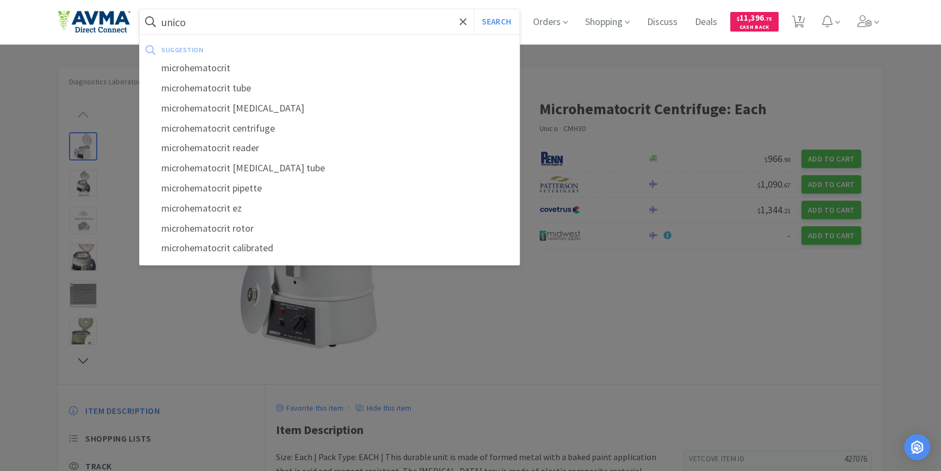
click at [235, 32] on input "unico" at bounding box center [330, 21] width 380 height 25
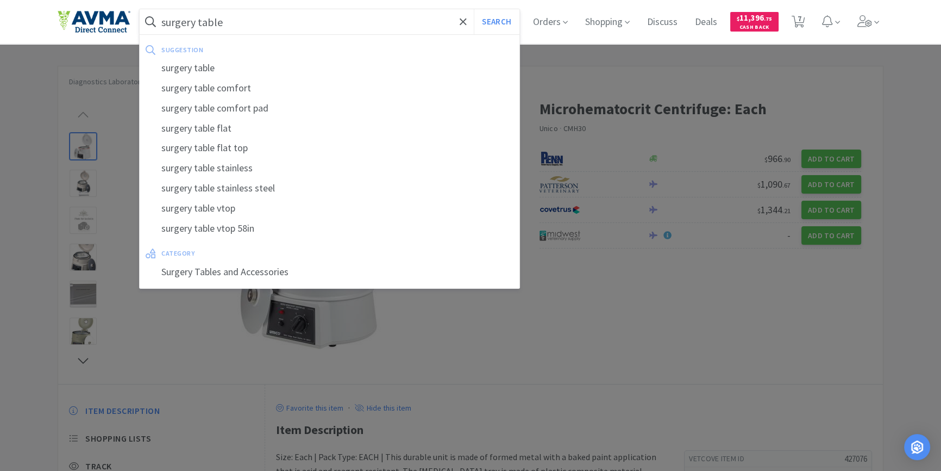
type input "surgery table"
click at [474, 9] on button "Search" at bounding box center [496, 21] width 45 height 25
select select "2"
select select "6"
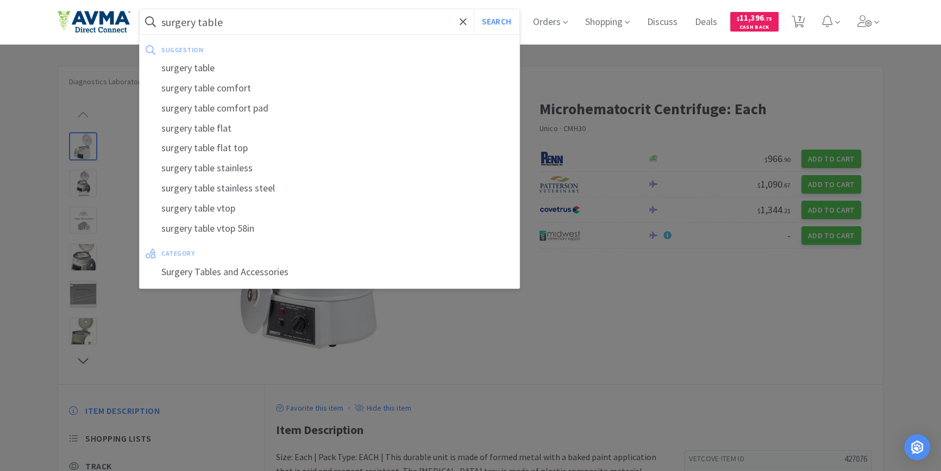
select select "2"
select select "1"
select select "4"
select select "2"
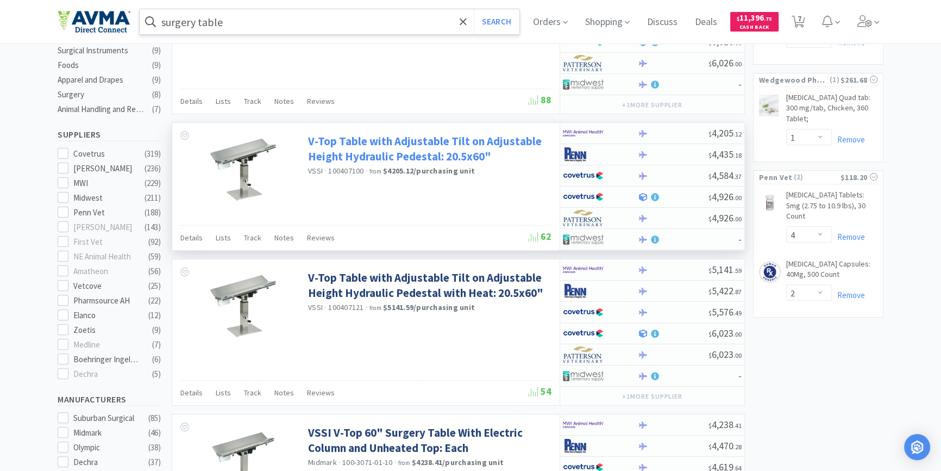
scroll to position [395, 0]
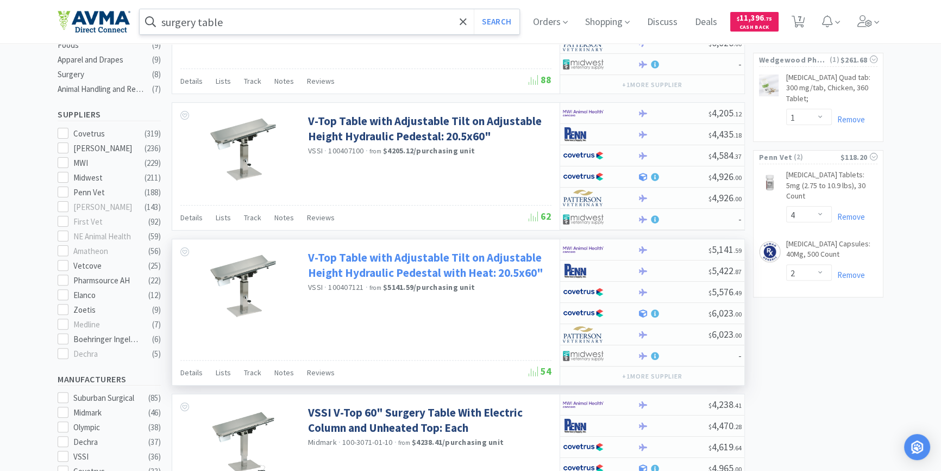
click at [391, 266] on link "V-Top Table with Adjustable Tilt on Adjustable Height Hydraulic Pedestal with H…" at bounding box center [428, 265] width 241 height 30
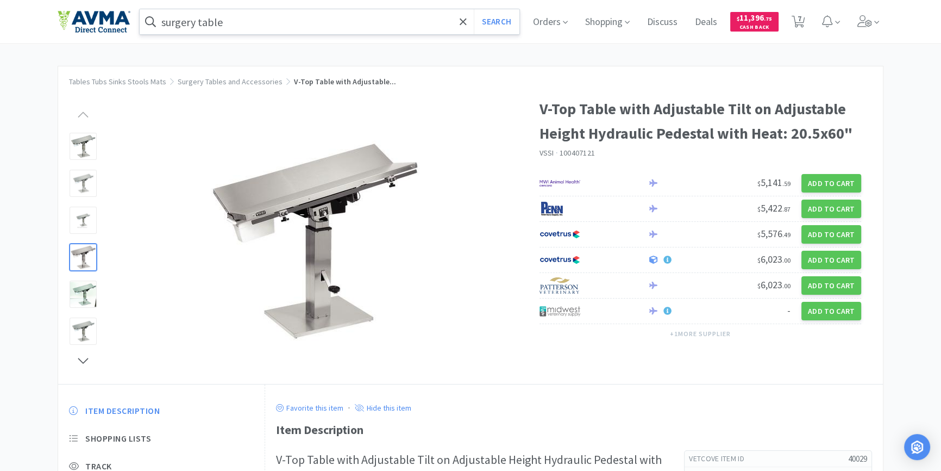
click at [83, 254] on div at bounding box center [83, 257] width 27 height 27
click at [323, 209] on img at bounding box center [315, 240] width 217 height 217
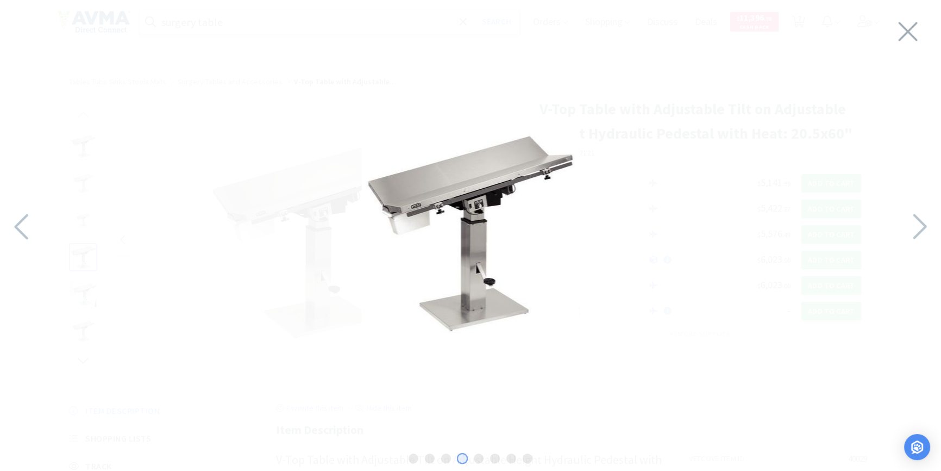
click at [464, 230] on img at bounding box center [470, 232] width 217 height 217
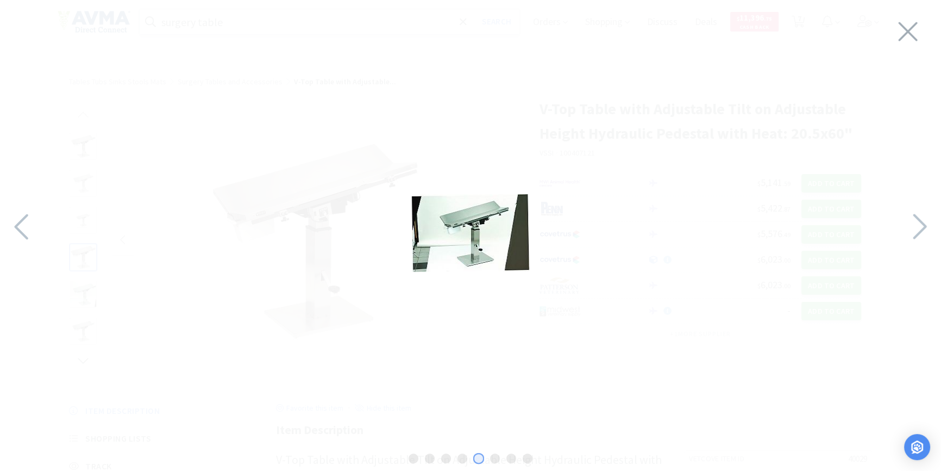
click at [463, 230] on img at bounding box center [470, 233] width 117 height 78
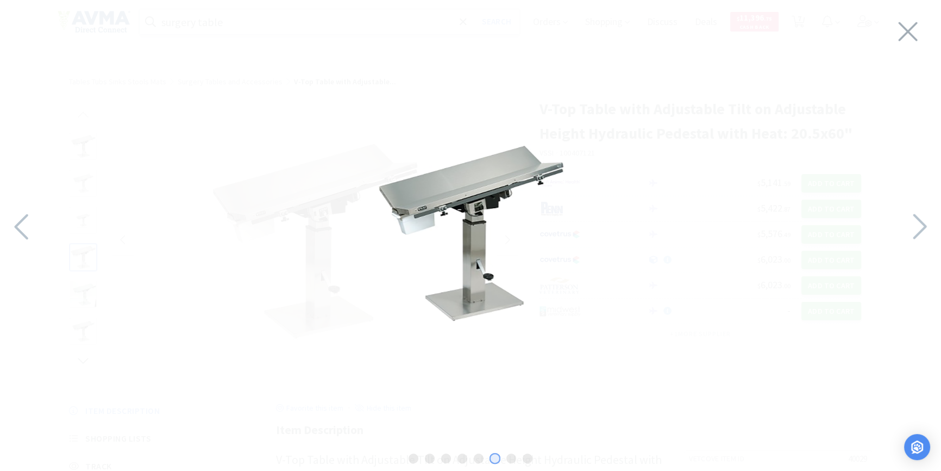
click at [463, 230] on img at bounding box center [470, 232] width 217 height 217
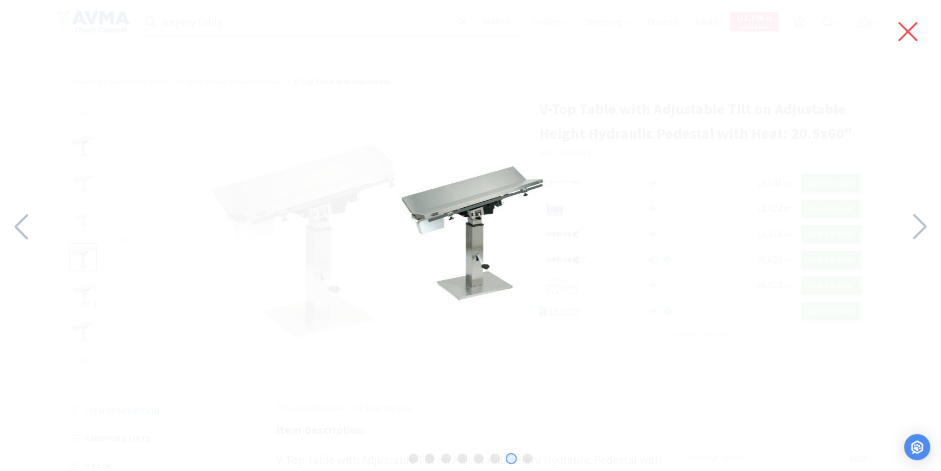
click at [913, 33] on icon at bounding box center [908, 31] width 23 height 30
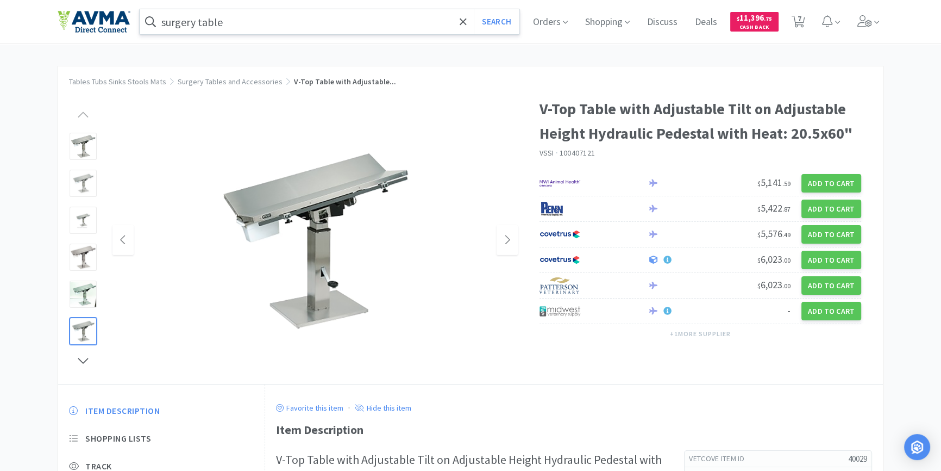
click at [77, 335] on div at bounding box center [83, 330] width 27 height 27
click at [82, 366] on icon at bounding box center [84, 360] width 14 height 15
click at [83, 366] on icon at bounding box center [84, 360] width 14 height 15
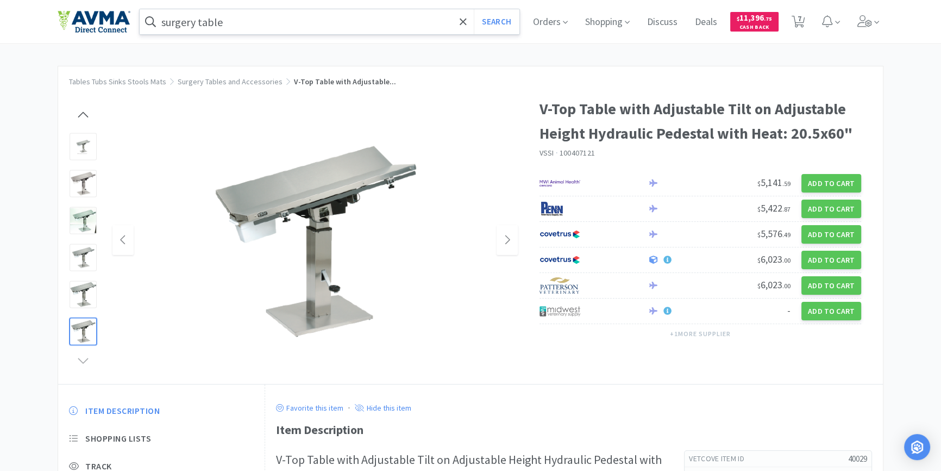
click at [90, 333] on div at bounding box center [83, 330] width 27 height 27
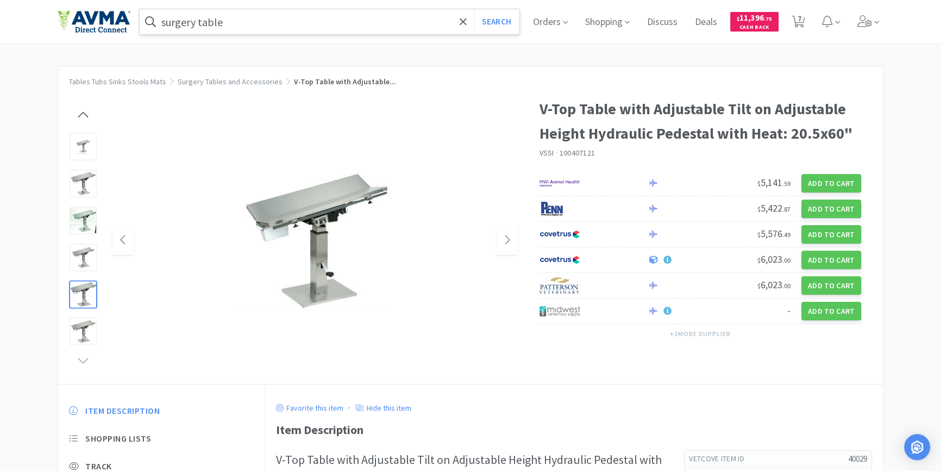
click at [90, 289] on div at bounding box center [83, 293] width 27 height 27
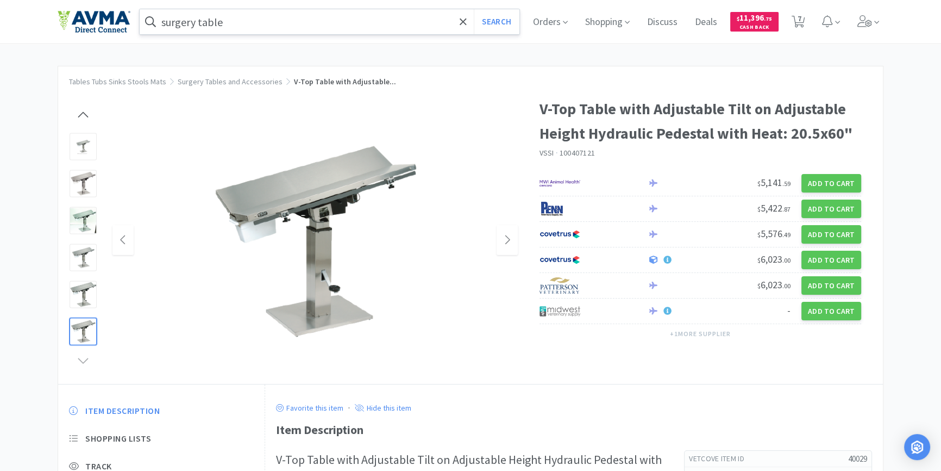
click at [91, 332] on div at bounding box center [83, 330] width 27 height 27
click at [323, 227] on img at bounding box center [315, 240] width 237 height 217
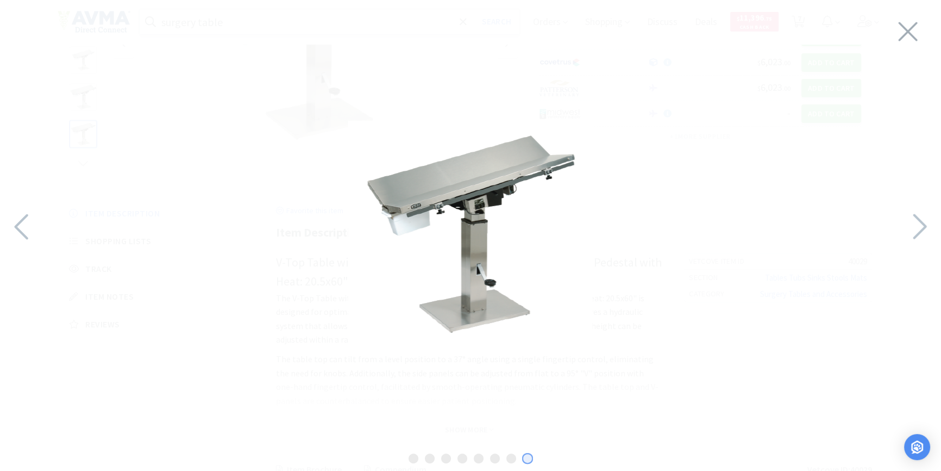
scroll to position [240, 0]
click at [910, 24] on icon at bounding box center [908, 31] width 23 height 30
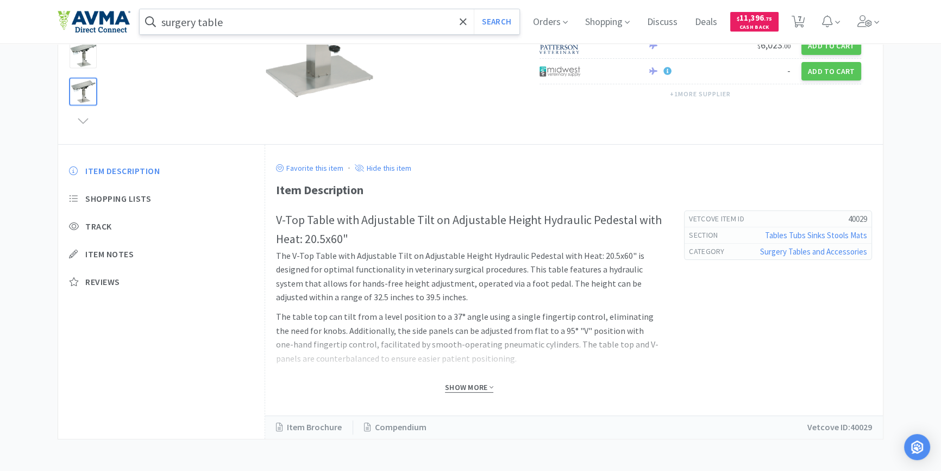
click at [470, 386] on span "Show More" at bounding box center [469, 387] width 48 height 10
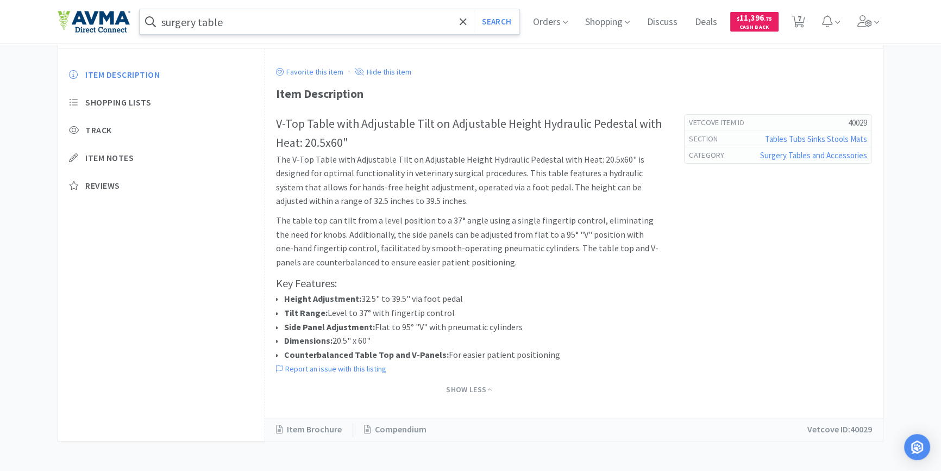
scroll to position [338, 0]
select select "2"
select select "6"
select select "2"
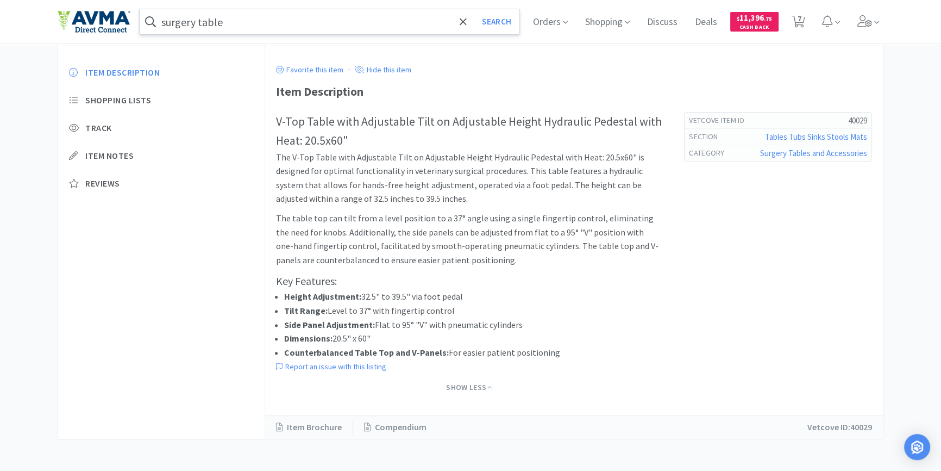
select select "1"
select select "4"
select select "2"
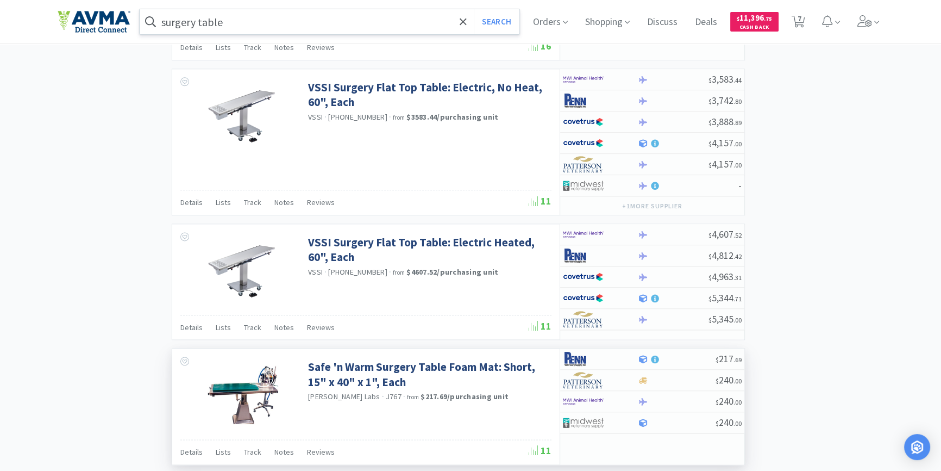
scroll to position [1778, 0]
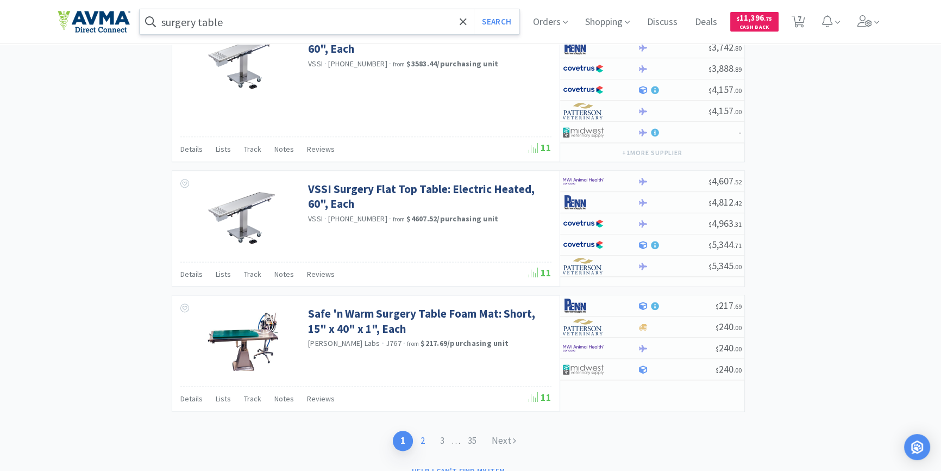
click at [421, 439] on link "2" at bounding box center [423, 440] width 20 height 20
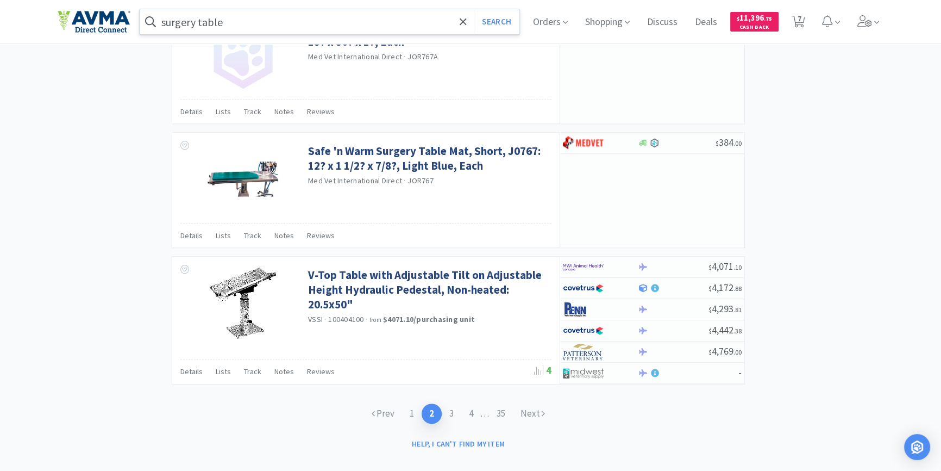
scroll to position [1605, 0]
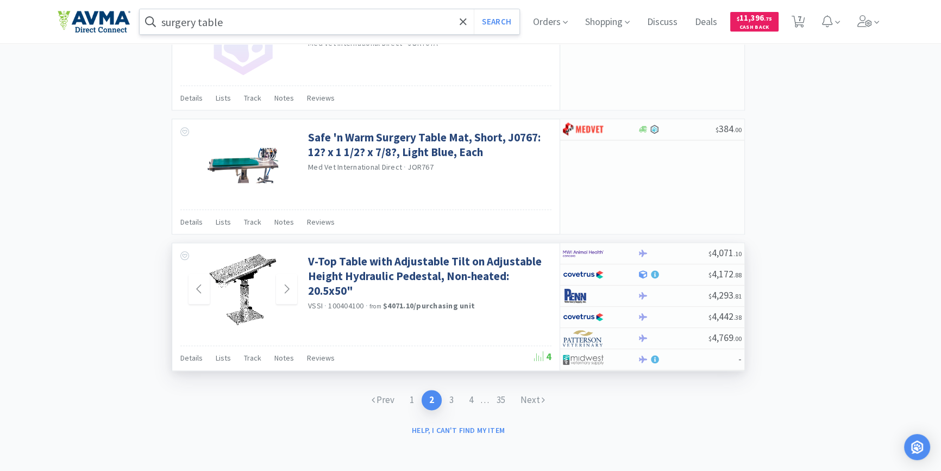
click at [240, 297] on img at bounding box center [243, 289] width 67 height 71
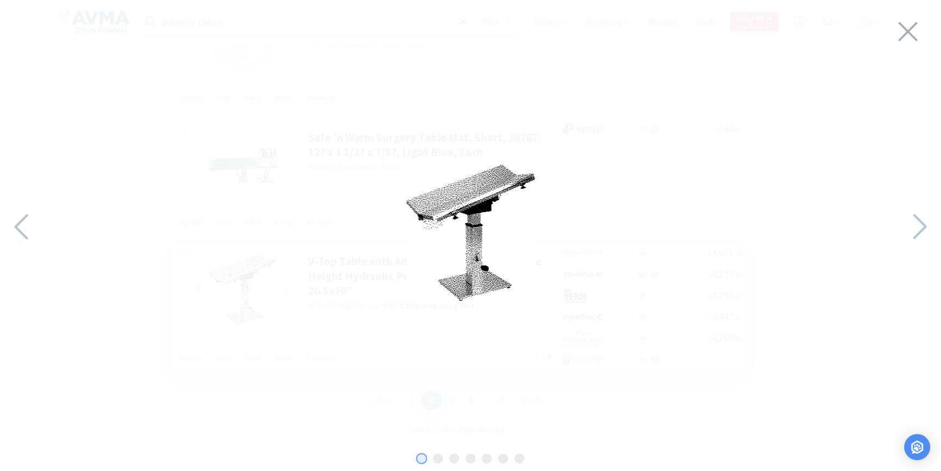
click at [455, 257] on img at bounding box center [471, 233] width 128 height 136
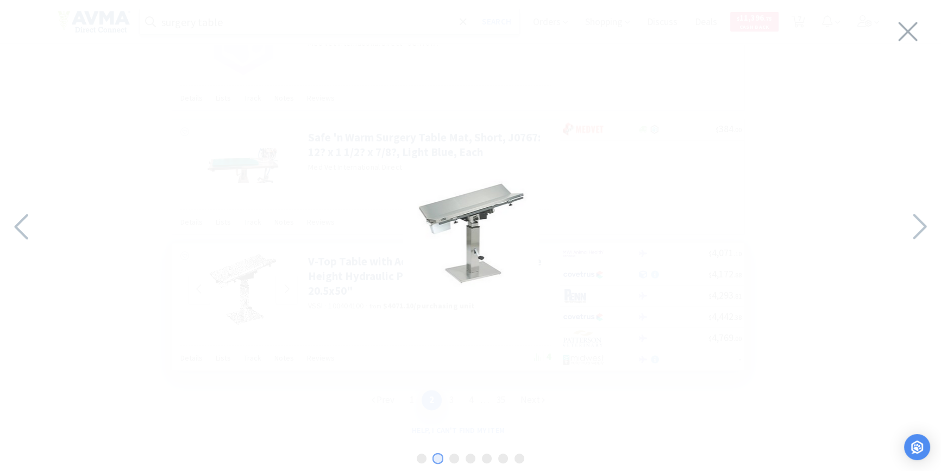
click at [451, 258] on img at bounding box center [471, 233] width 136 height 136
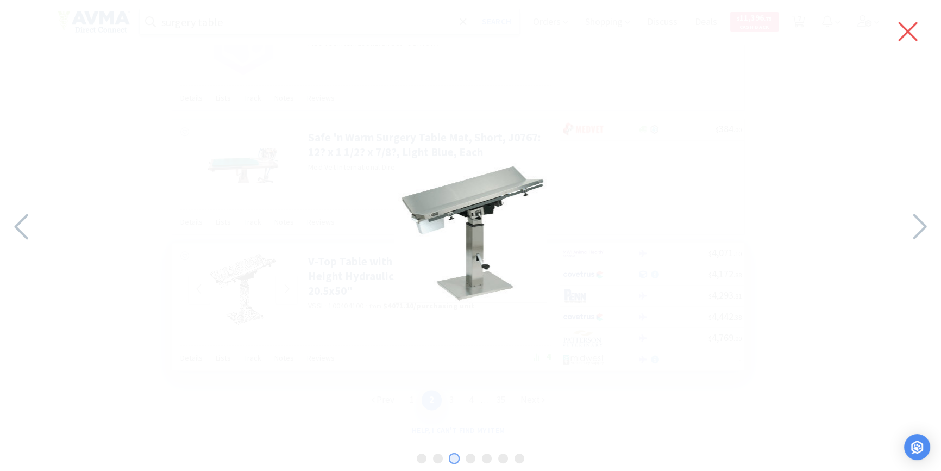
click at [913, 26] on icon at bounding box center [908, 31] width 19 height 19
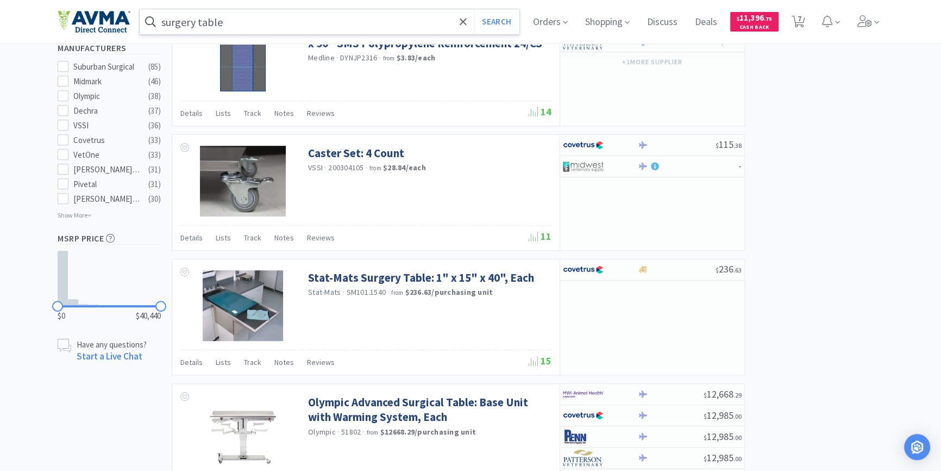
scroll to position [517, 0]
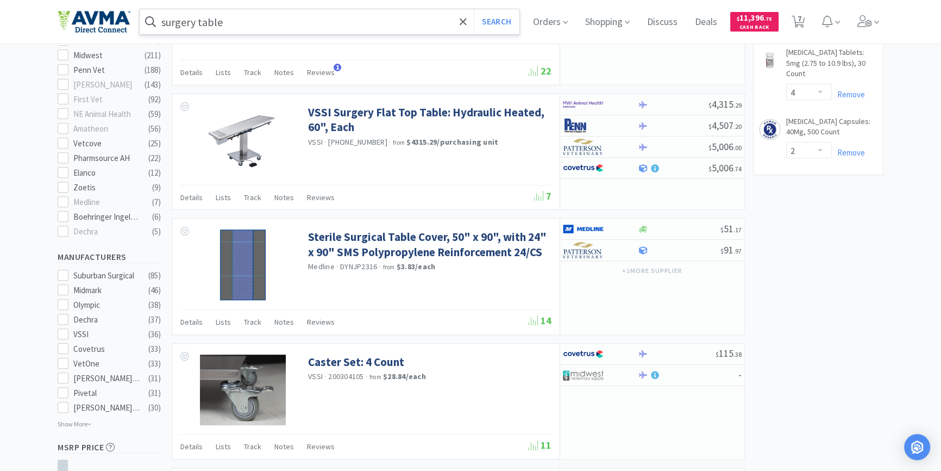
click at [298, 23] on input "surgery table" at bounding box center [330, 21] width 380 height 25
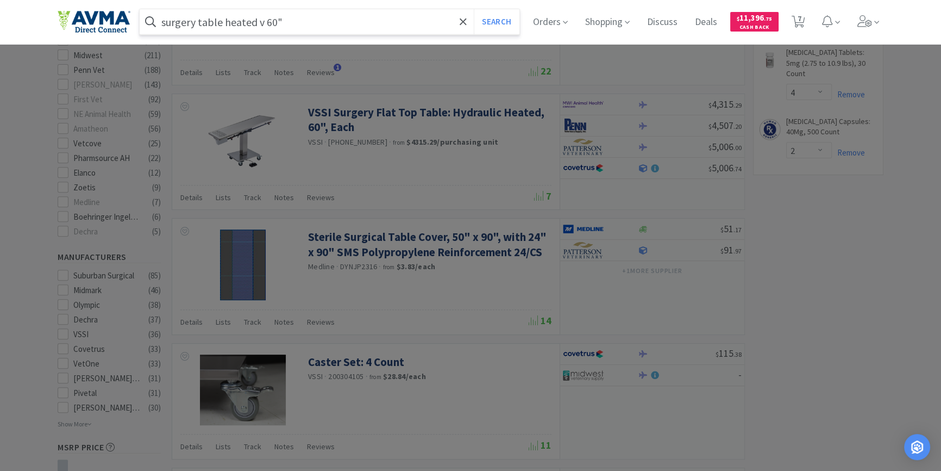
click at [474, 9] on button "Search" at bounding box center [496, 21] width 45 height 25
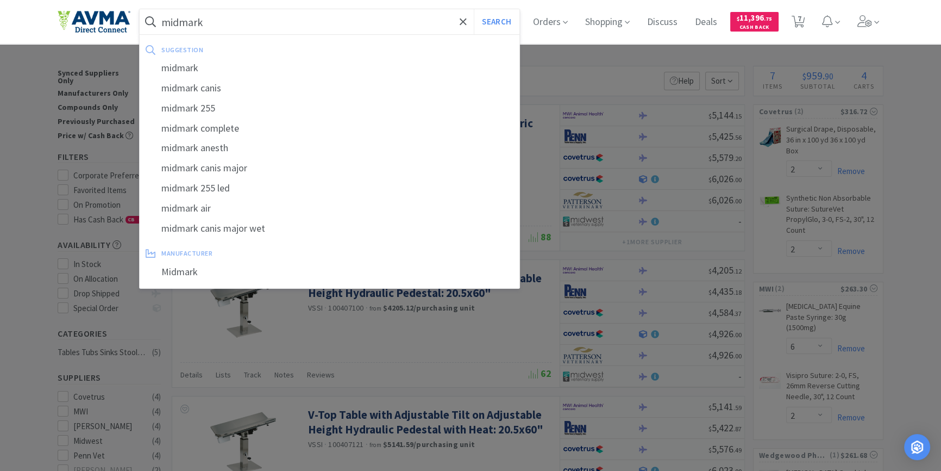
click at [474, 9] on button "Search" at bounding box center [496, 21] width 45 height 25
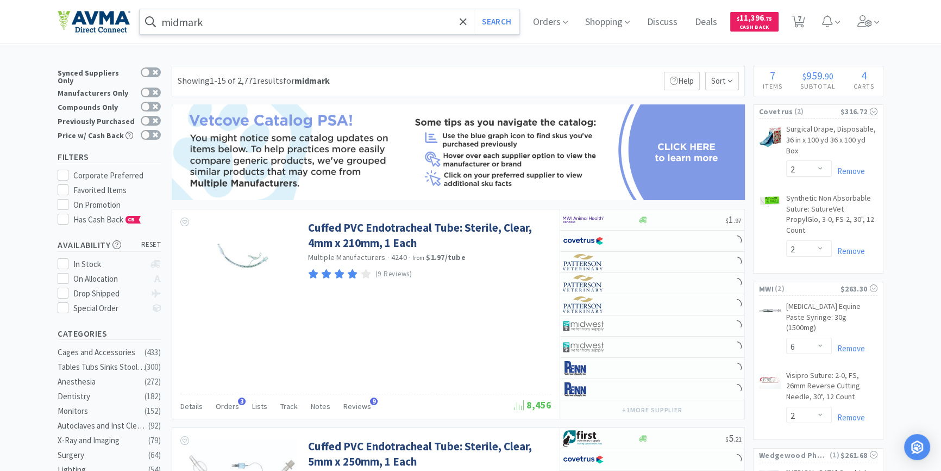
click at [238, 20] on input "midmark" at bounding box center [330, 21] width 380 height 25
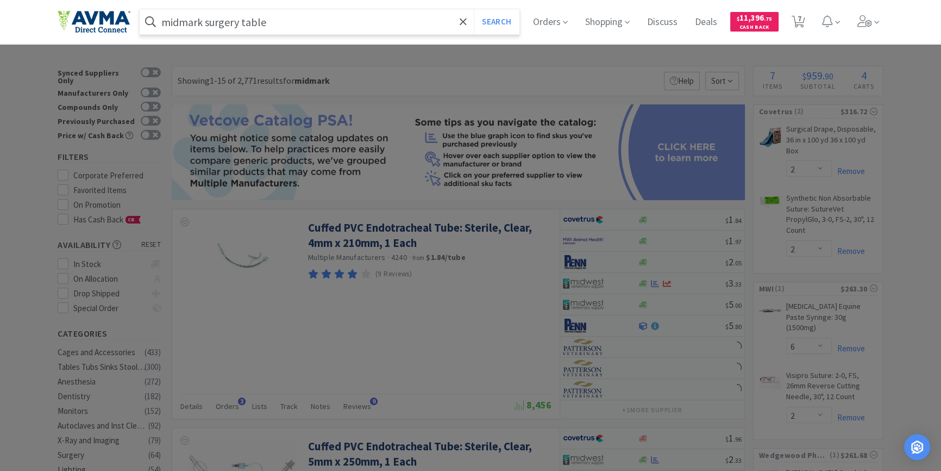
click at [474, 9] on button "Search" at bounding box center [496, 21] width 45 height 25
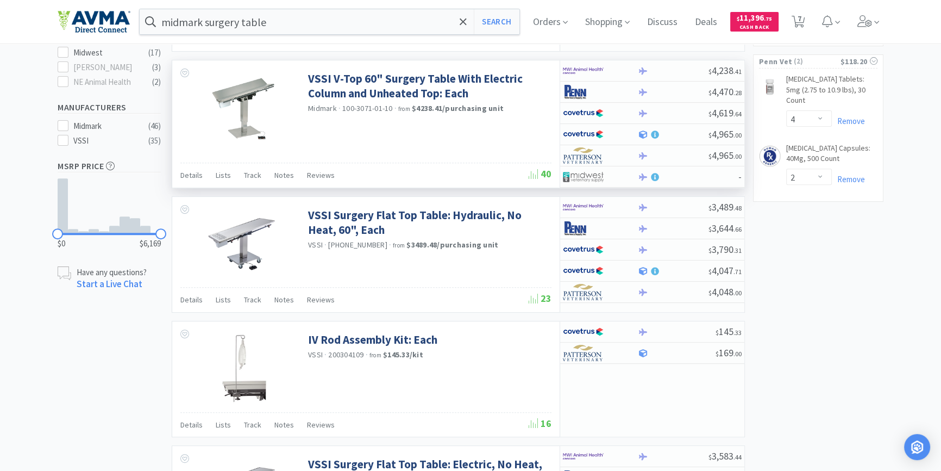
scroll to position [494, 0]
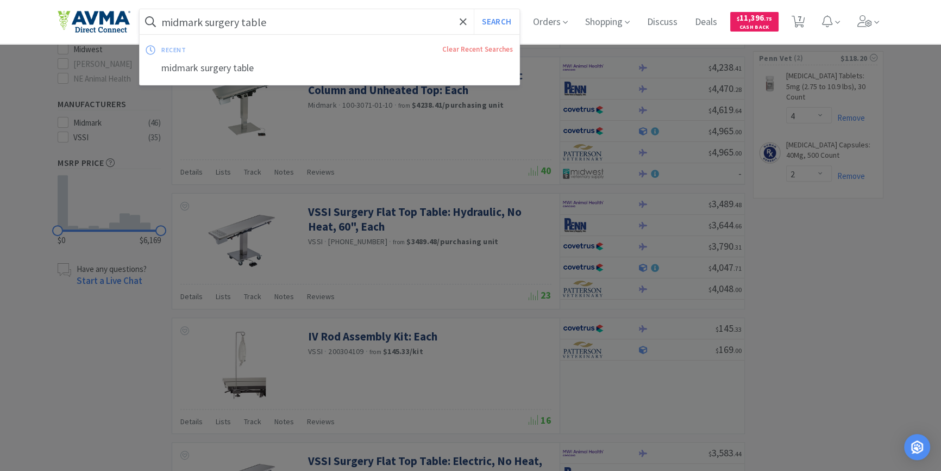
click at [302, 21] on input "midmark surgery table" at bounding box center [330, 21] width 380 height 25
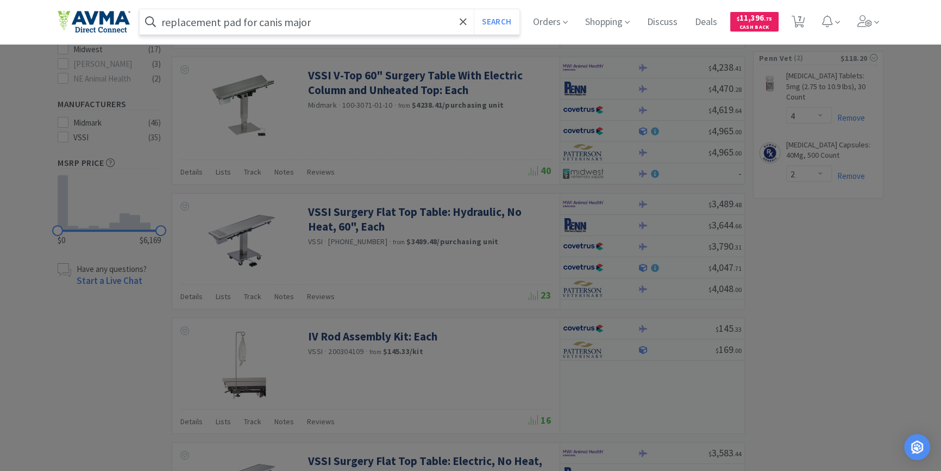
click at [474, 9] on button "Search" at bounding box center [496, 21] width 45 height 25
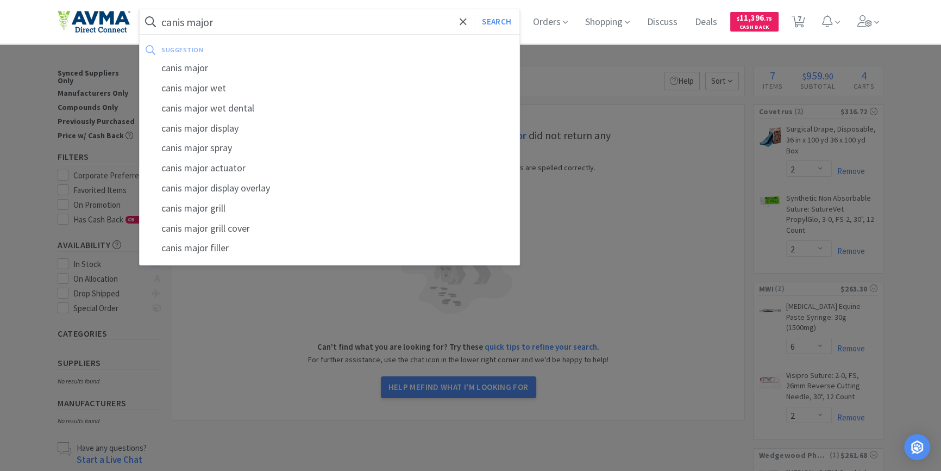
type input "canis major"
click at [474, 9] on button "Search" at bounding box center [496, 21] width 45 height 25
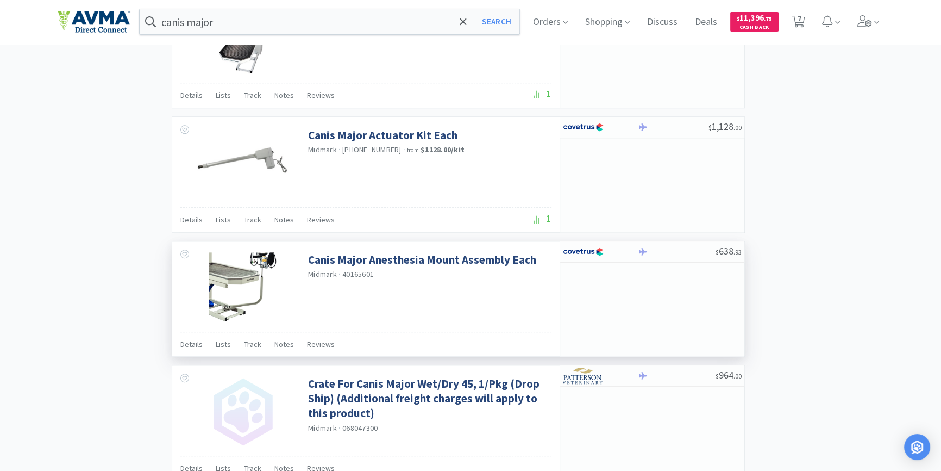
scroll to position [1594, 0]
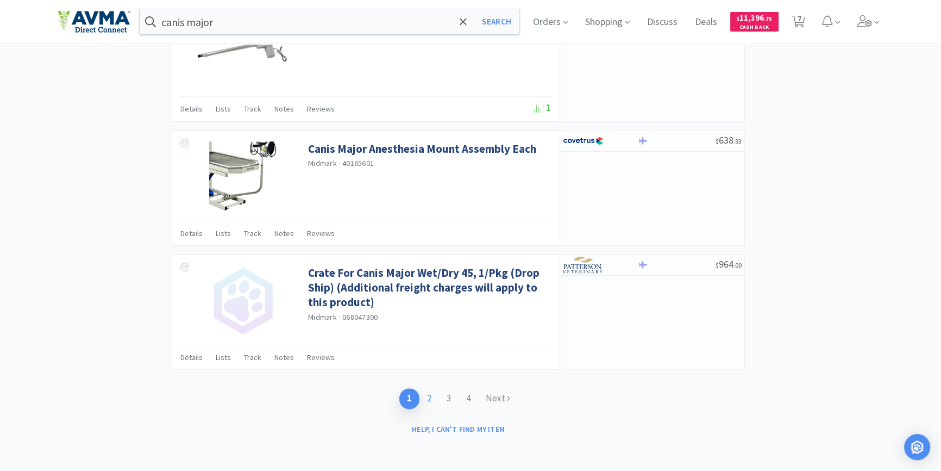
click at [429, 397] on link "2" at bounding box center [430, 398] width 20 height 20
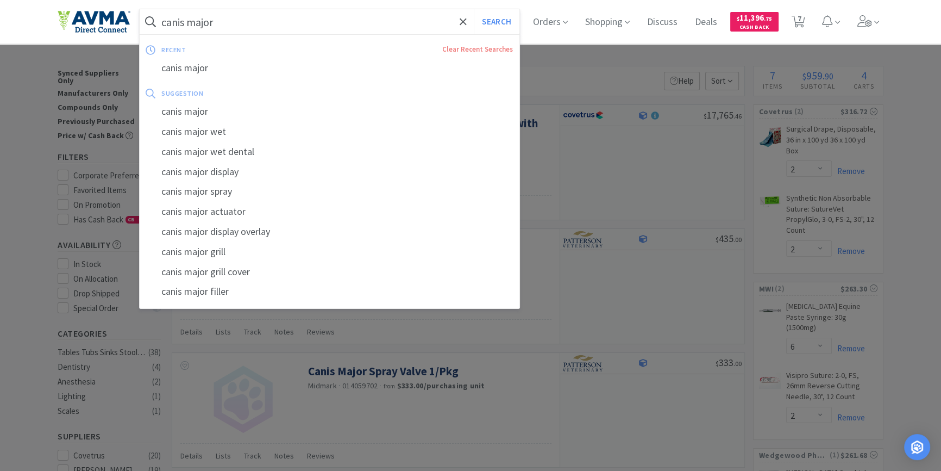
click at [294, 29] on input "canis major" at bounding box center [330, 21] width 380 height 25
